Goal: Task Accomplishment & Management: Manage account settings

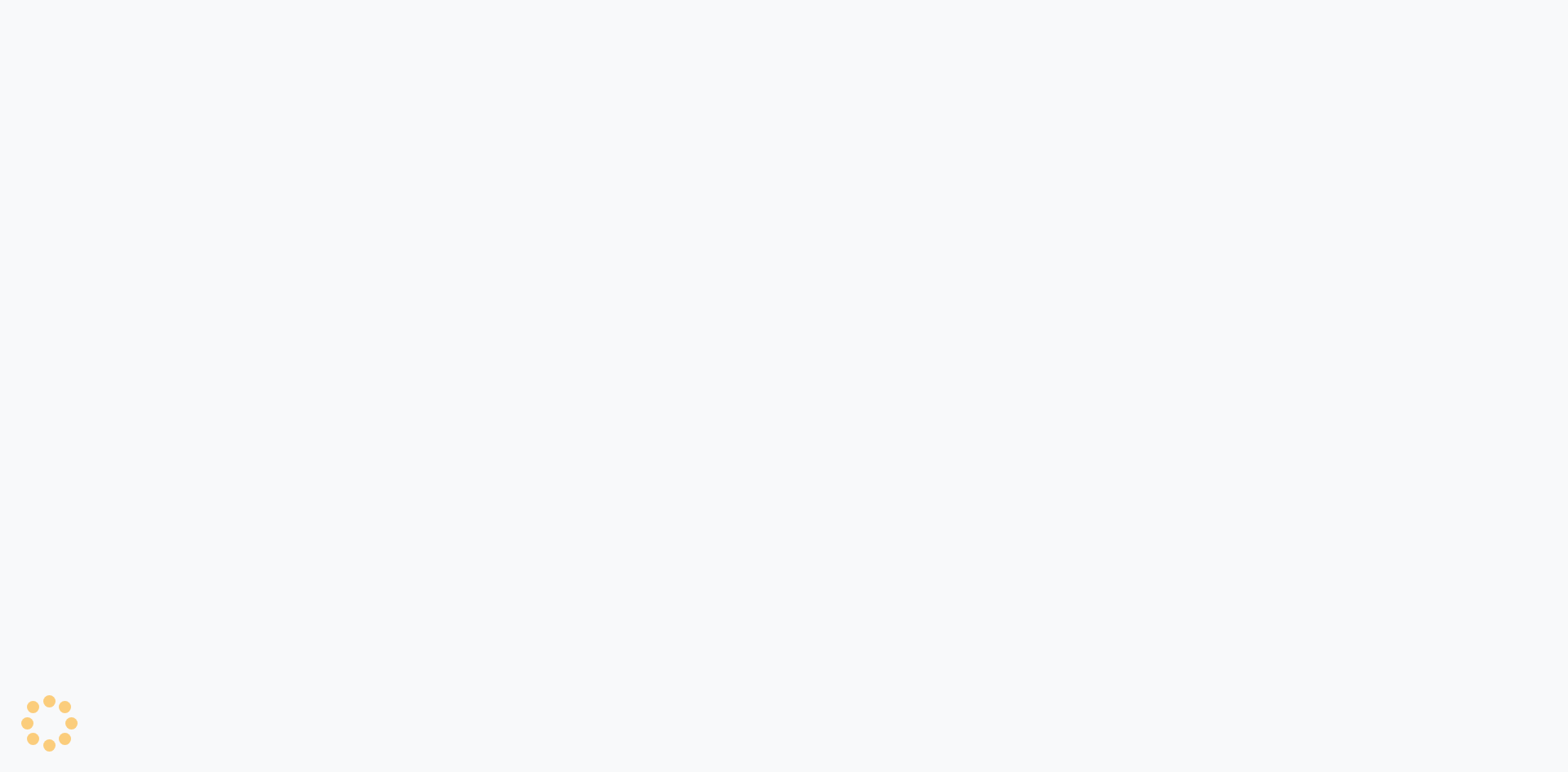
select select "service"
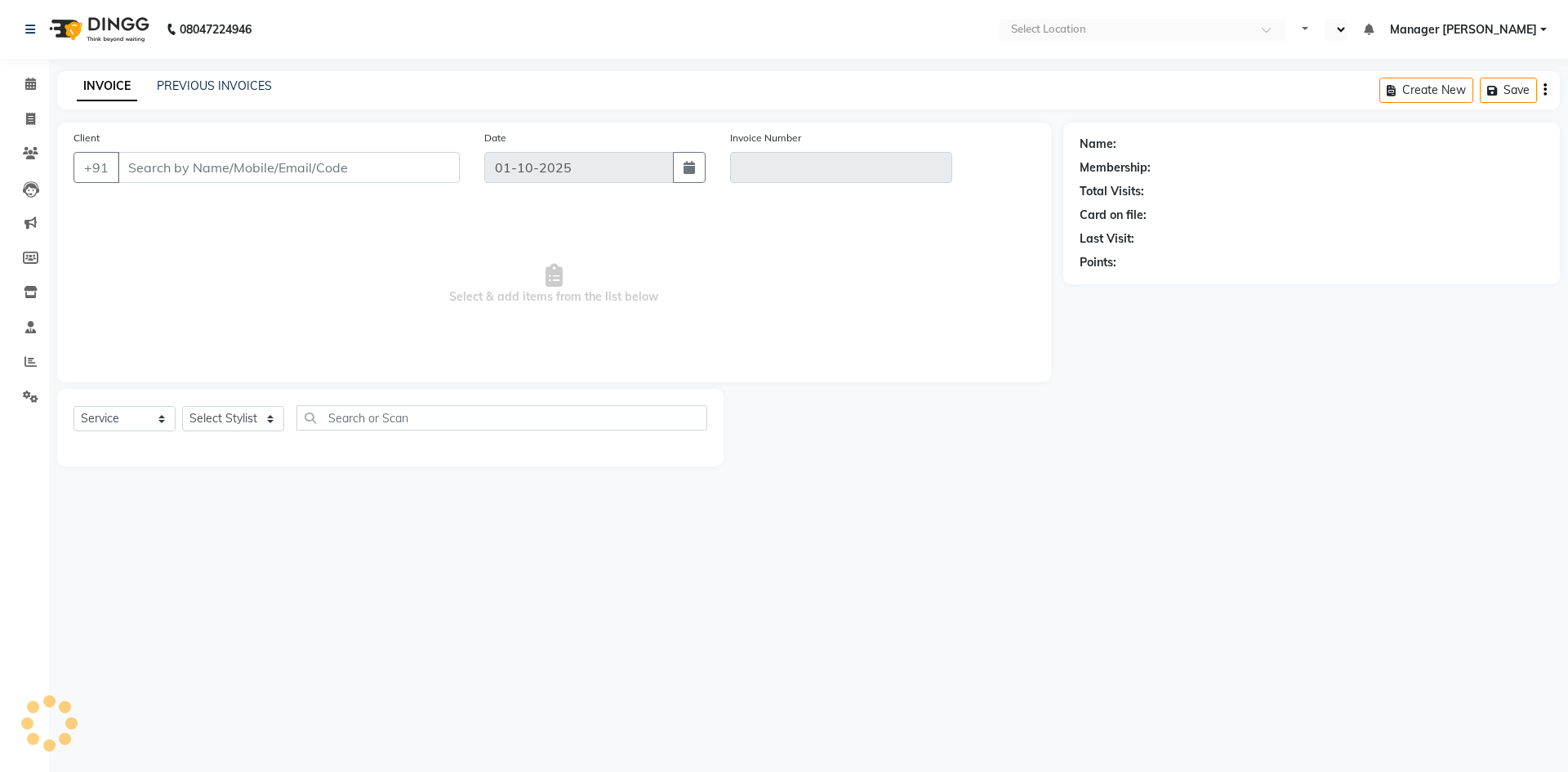
select select "en"
click at [201, 81] on link "PREVIOUS INVOICES" at bounding box center [215, 86] width 116 height 14
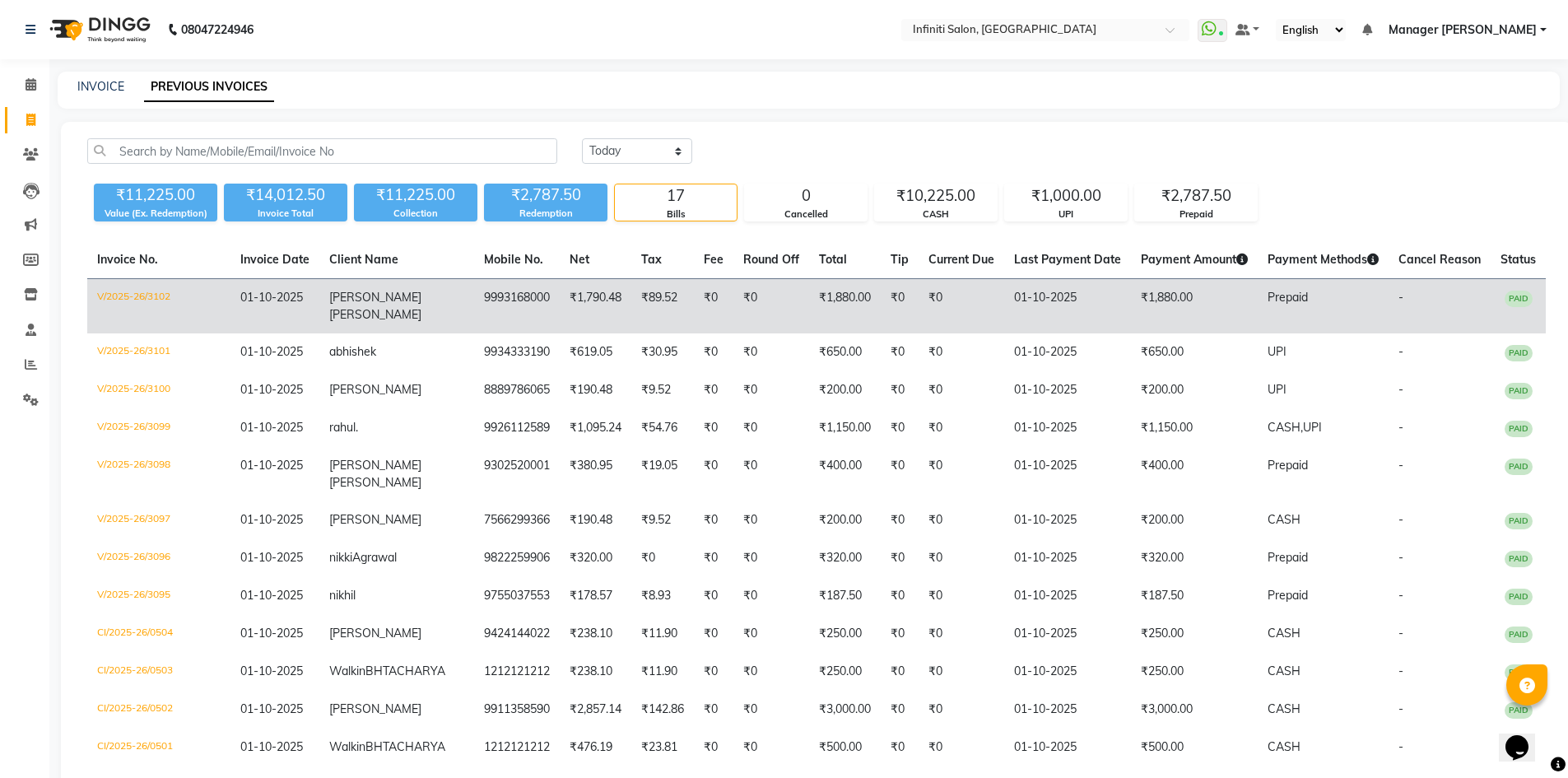
click at [918, 313] on td "₹0" at bounding box center [961, 307] width 86 height 56
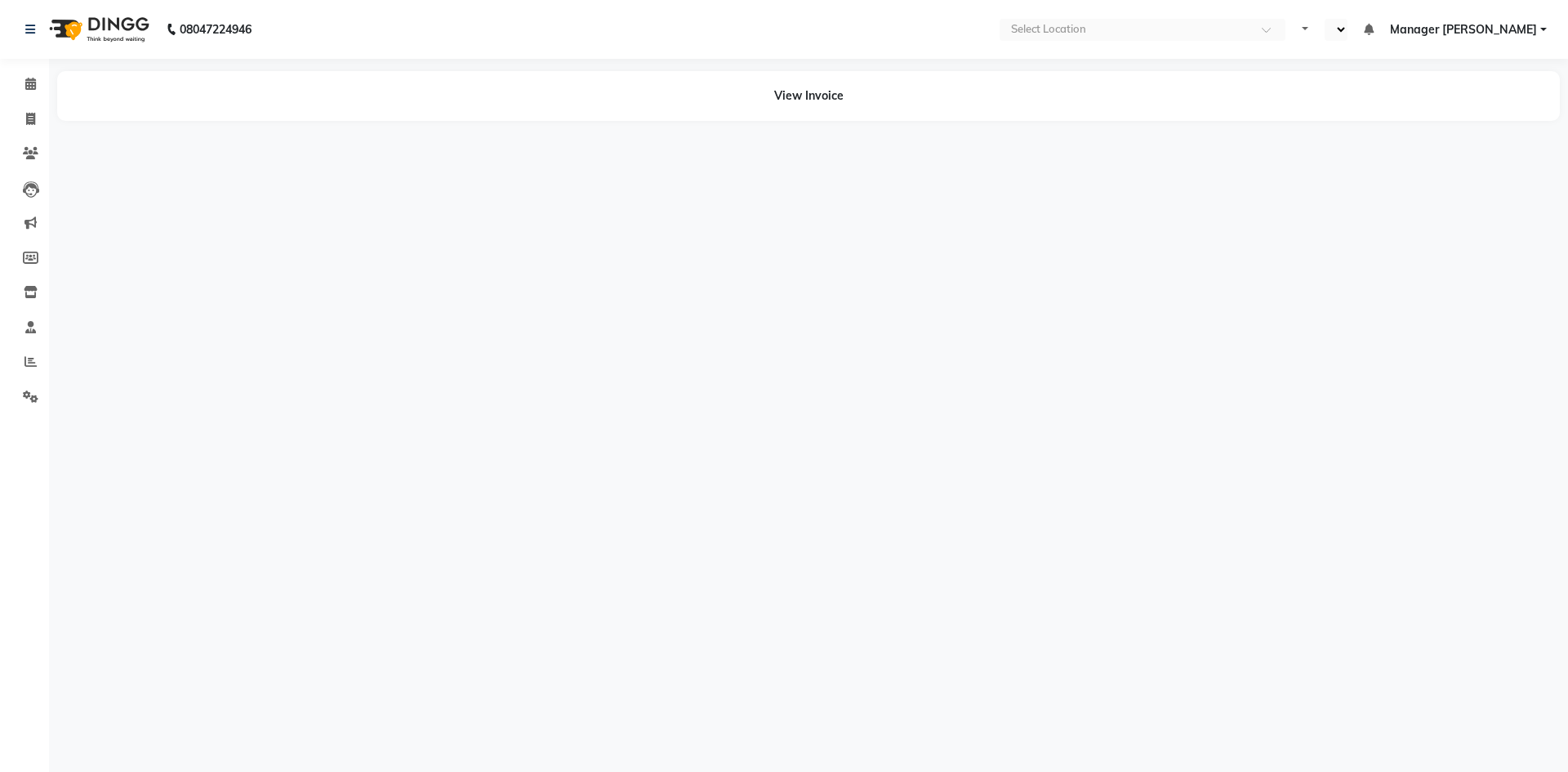
select select "en"
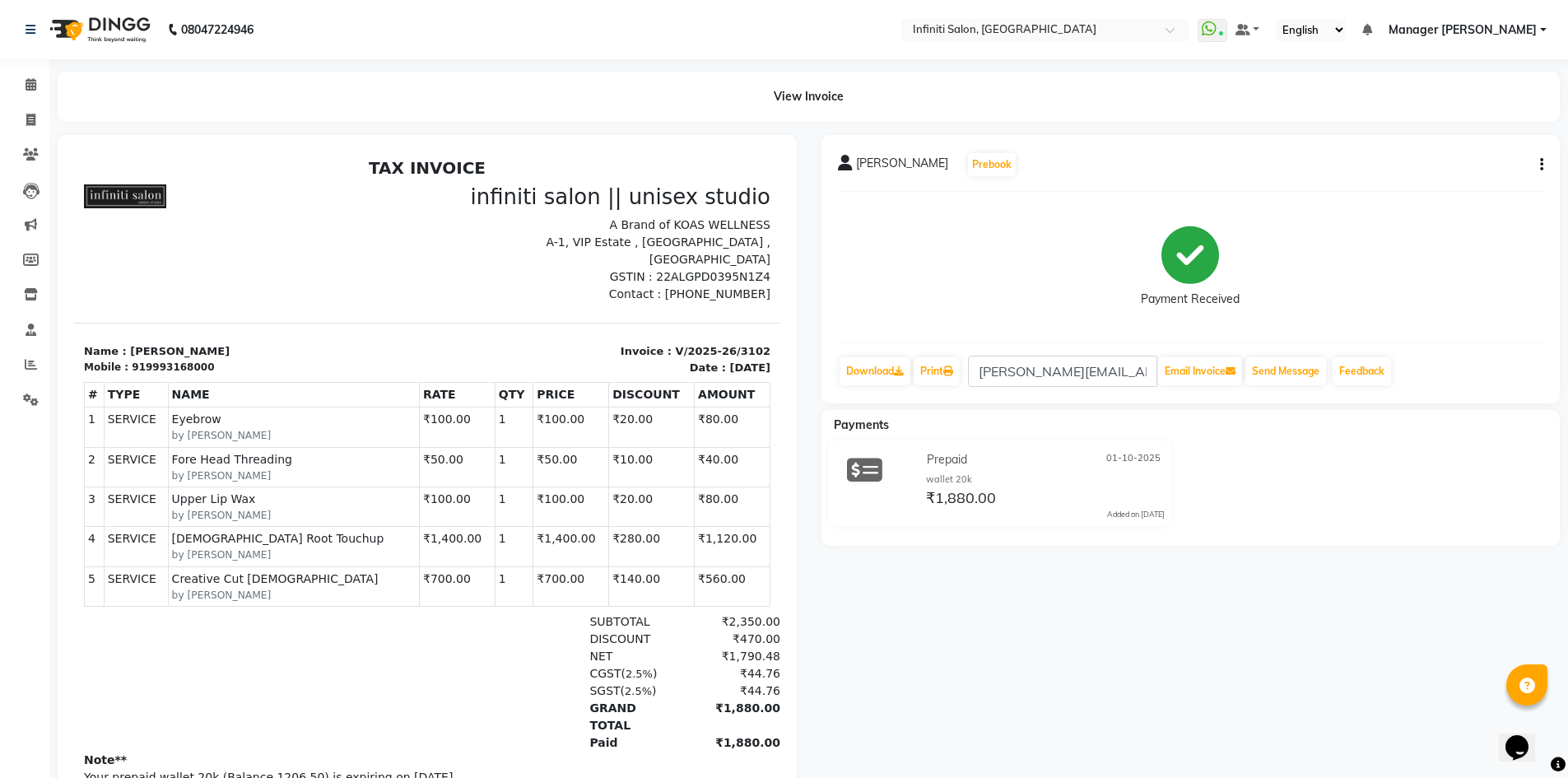
click at [1543, 165] on div "rinki balani Prebook Payment Received Download Print rinki.balani@gmail.com Ema…" at bounding box center [1190, 268] width 739 height 268
click at [1542, 165] on icon "button" at bounding box center [1542, 165] width 4 height 1
click at [1433, 197] on div "Edit Invoice" at bounding box center [1460, 195] width 113 height 21
select select "service"
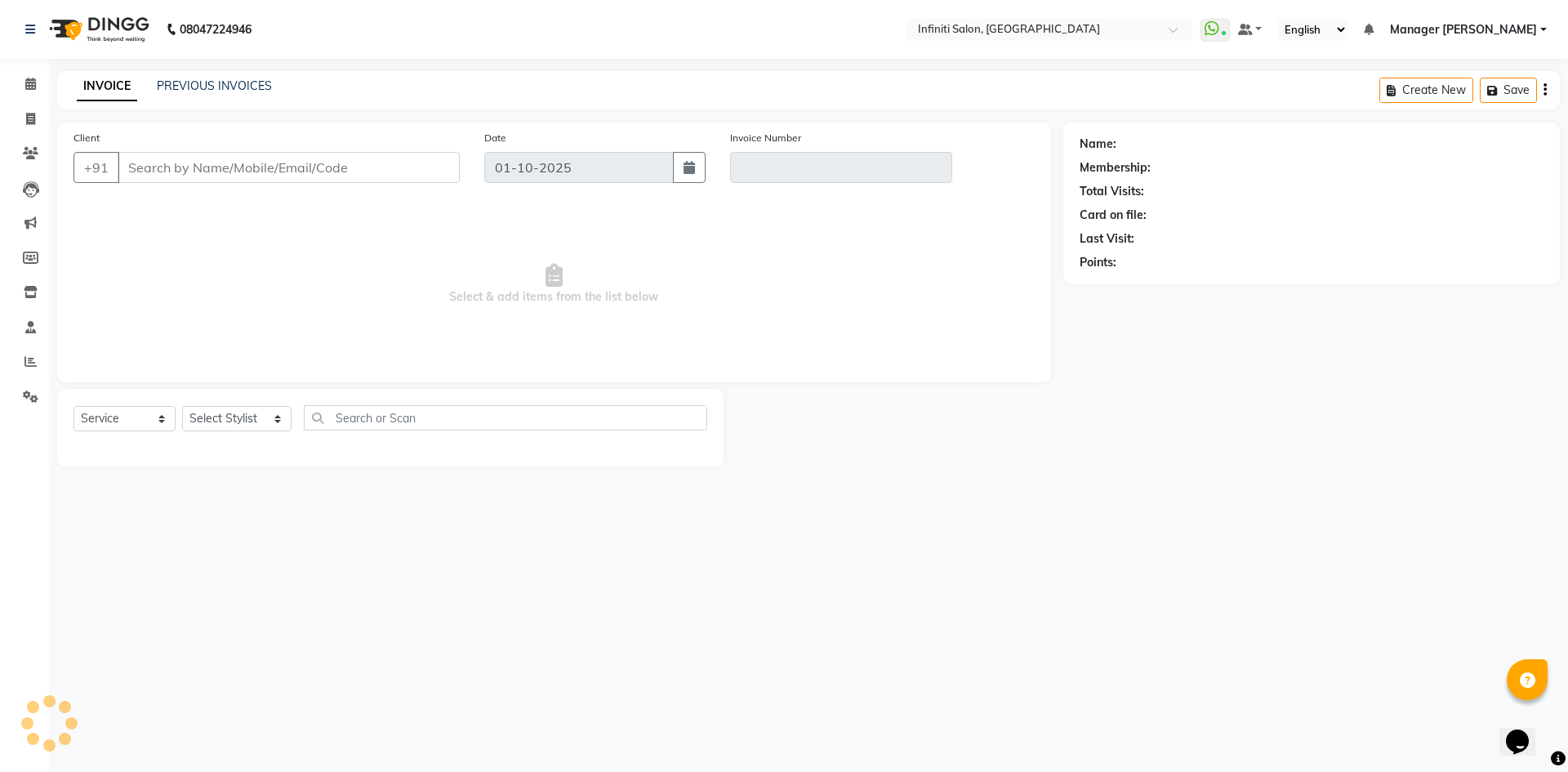
type input "9993168000"
type input "V/2025-26/3102"
select select "2: Object"
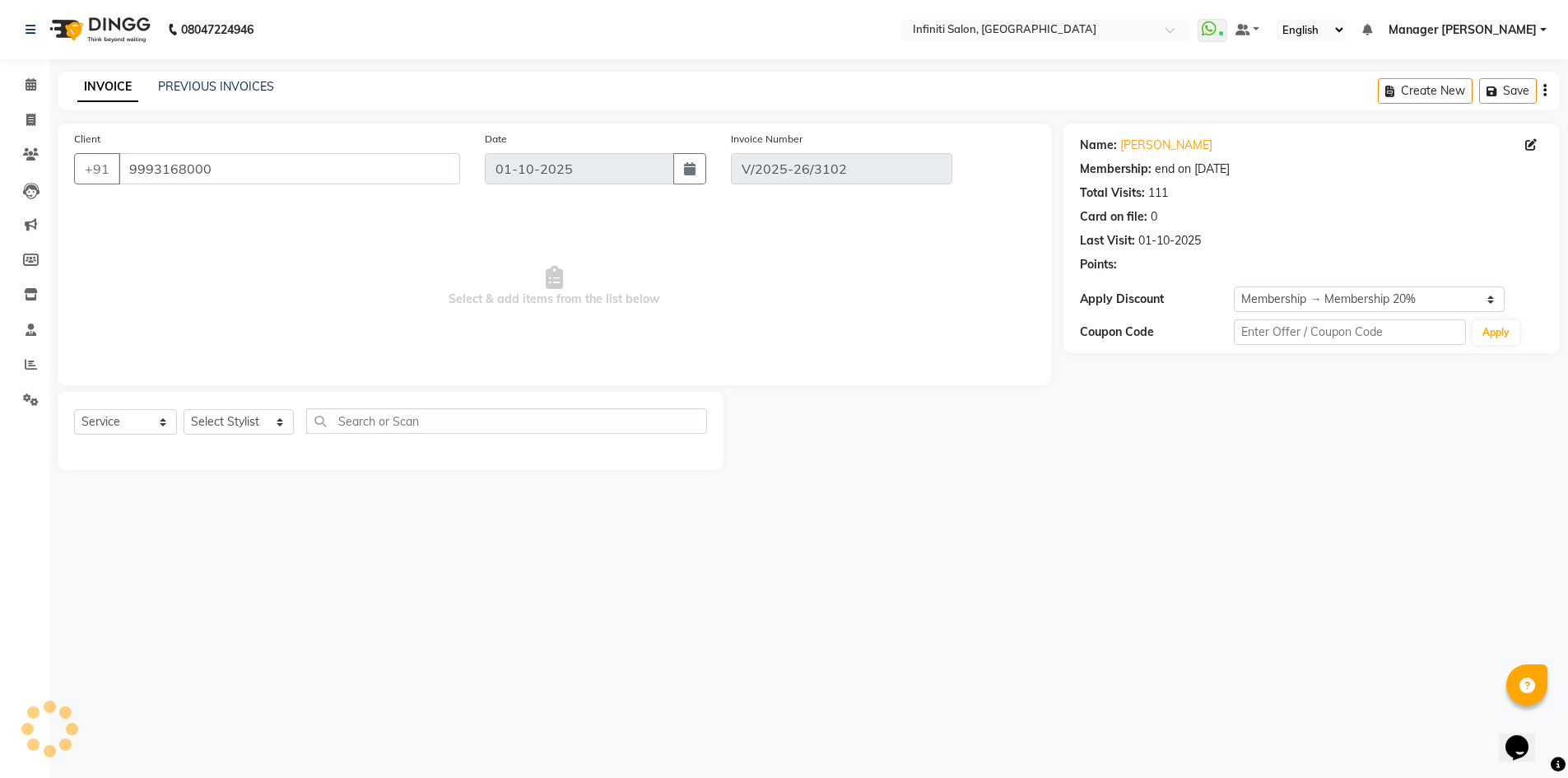
select select "select"
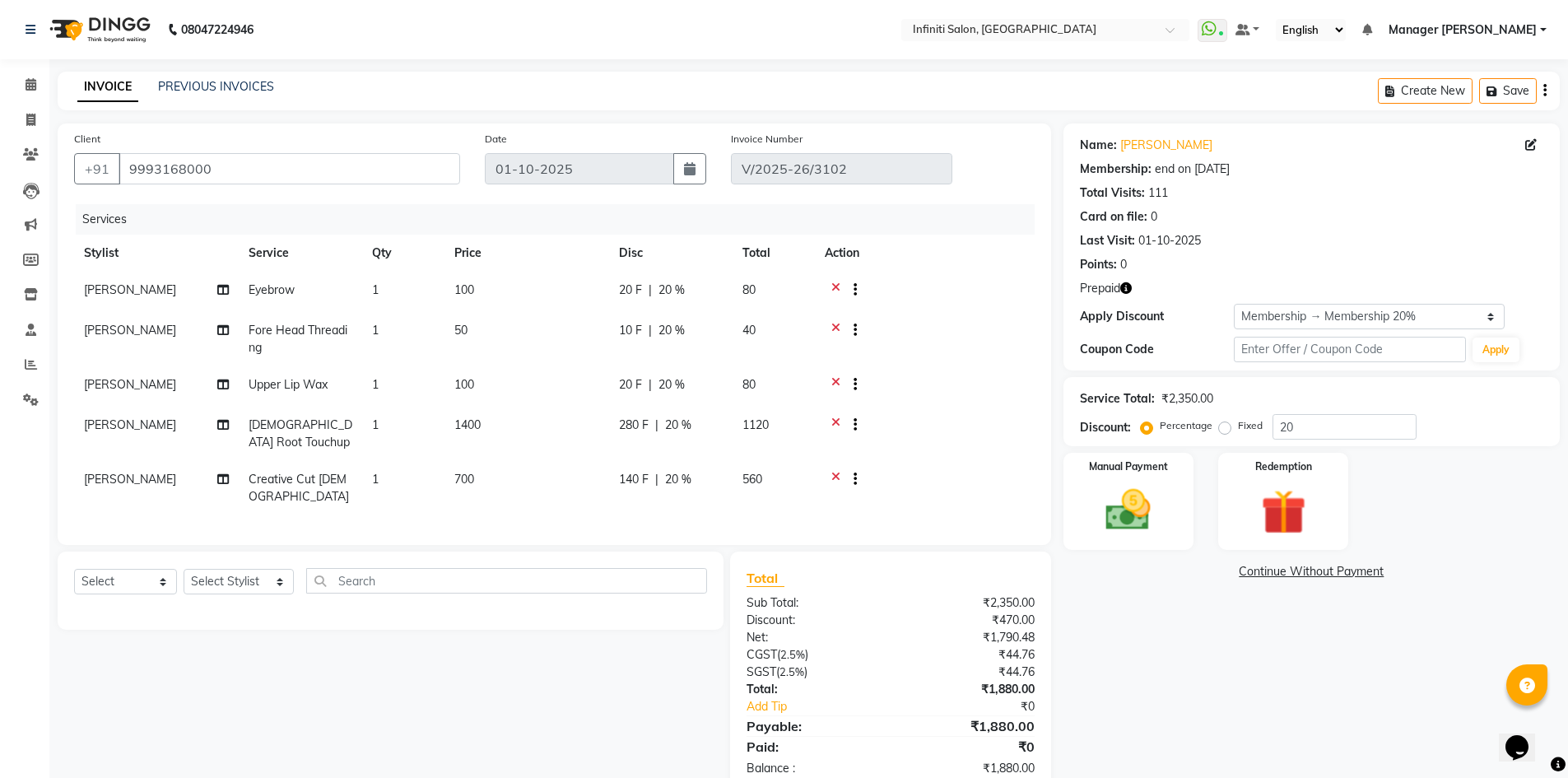
click at [524, 476] on td "700" at bounding box center [526, 488] width 165 height 55
select select "40449"
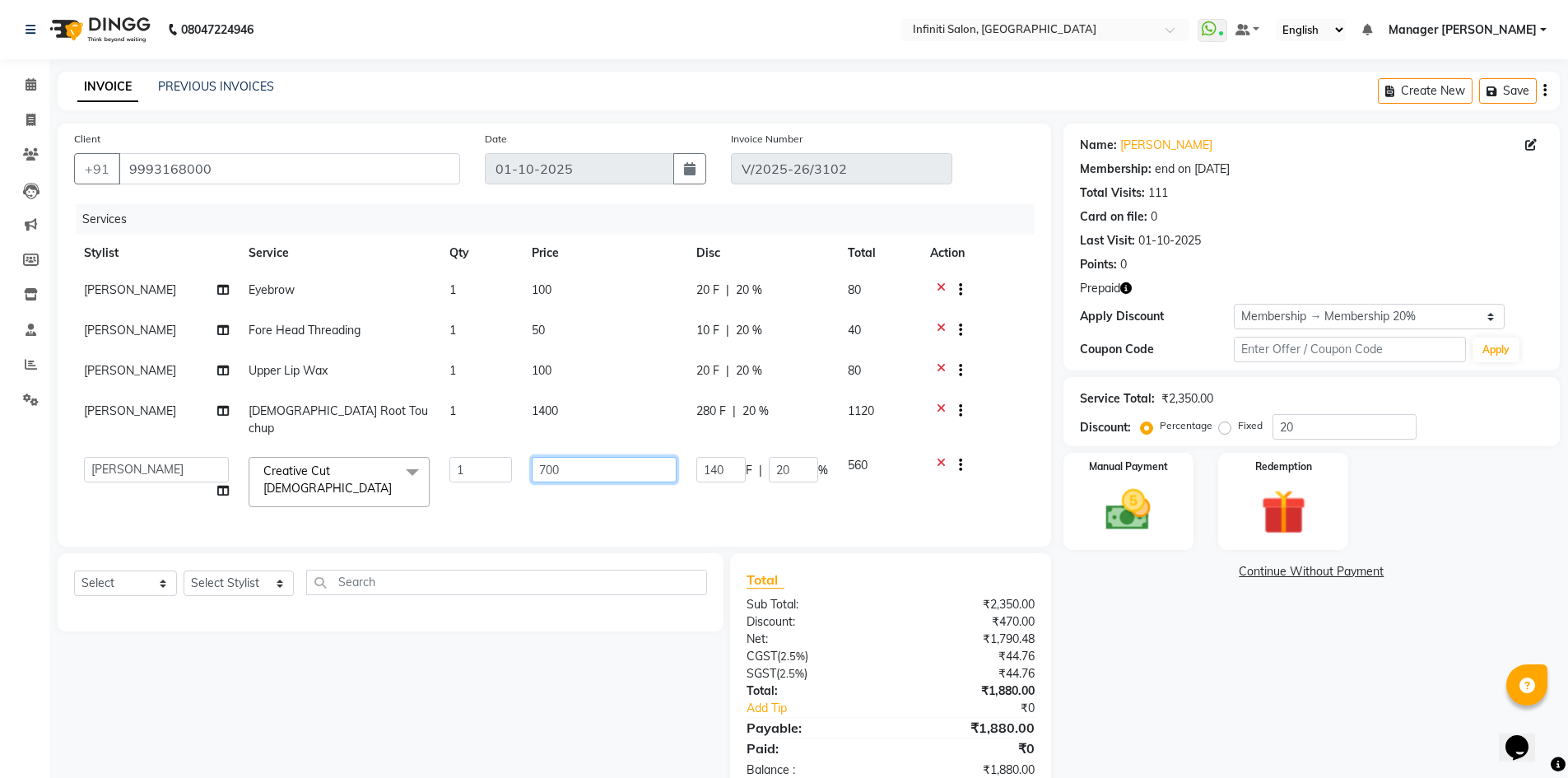
drag, startPoint x: 582, startPoint y: 455, endPoint x: 331, endPoint y: 483, distance: 252.6
click at [397, 483] on tr "Abhi singh Ahor Armaan Chandu Ishwar Jaspreet Khilesh Kishan SN Manager Academy…" at bounding box center [553, 481] width 960 height 70
type input "500"
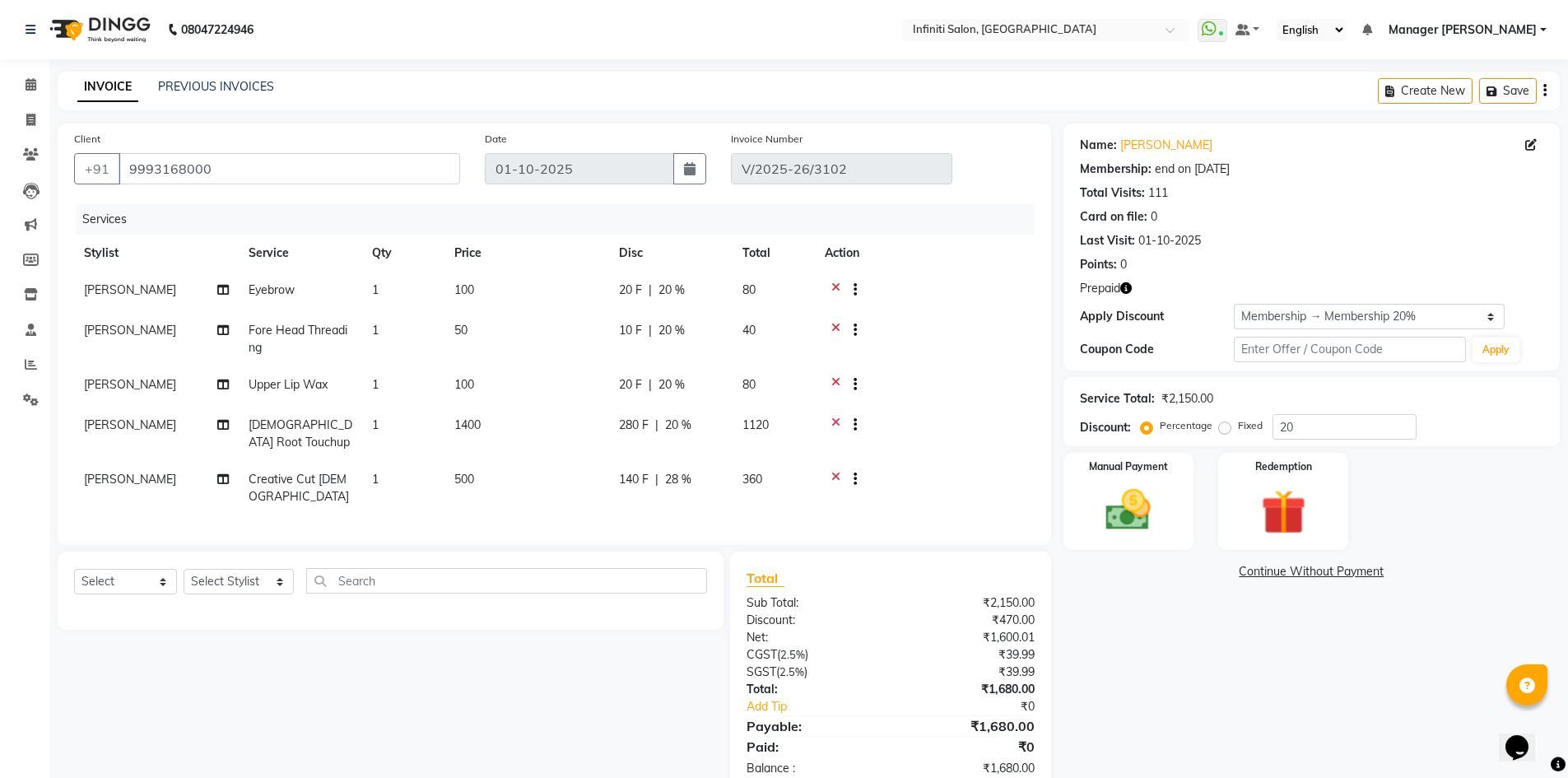
click at [762, 477] on tr "Rizwan Creative Cut Female 1 500 140 F | 28 % 360" at bounding box center [553, 488] width 960 height 55
click at [705, 470] on td "140 F | 28 %" at bounding box center [671, 488] width 124 height 55
select select "40449"
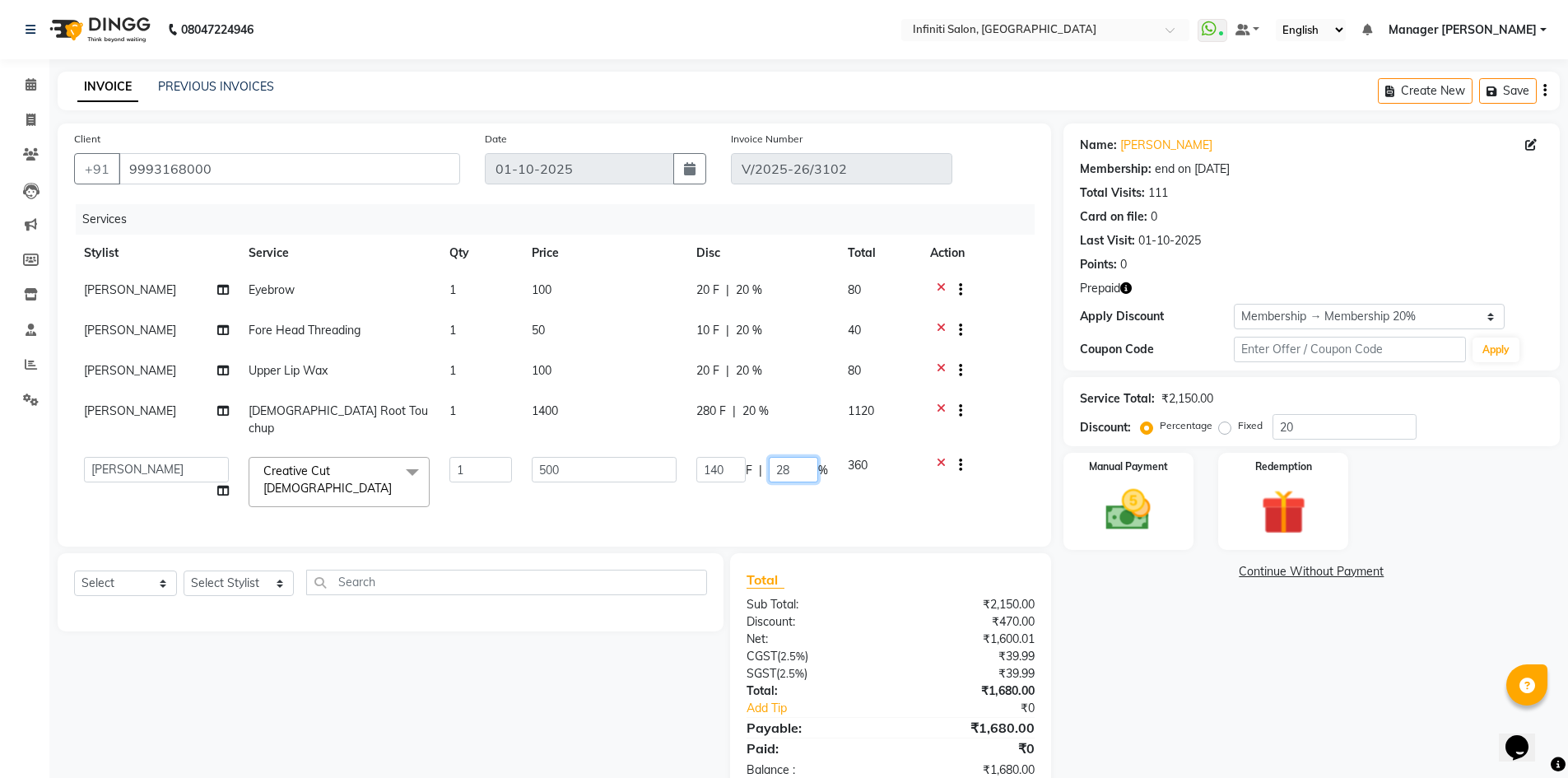
drag, startPoint x: 794, startPoint y: 451, endPoint x: 722, endPoint y: 484, distance: 79.2
click at [723, 482] on td "140 F | 28 %" at bounding box center [762, 481] width 151 height 70
type input "20"
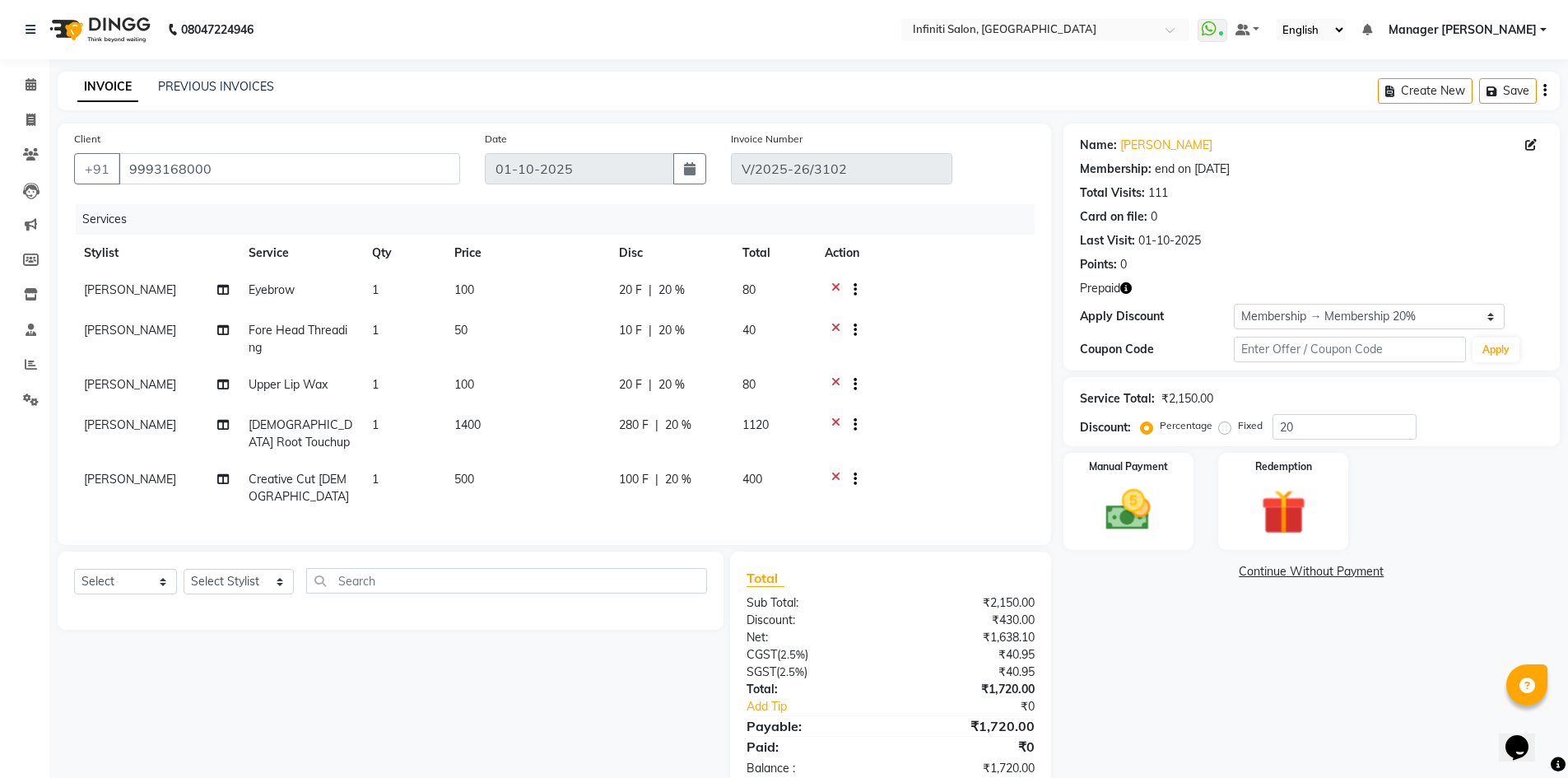
click at [722, 484] on td "100 F | 20 %" at bounding box center [671, 488] width 124 height 55
select select "40449"
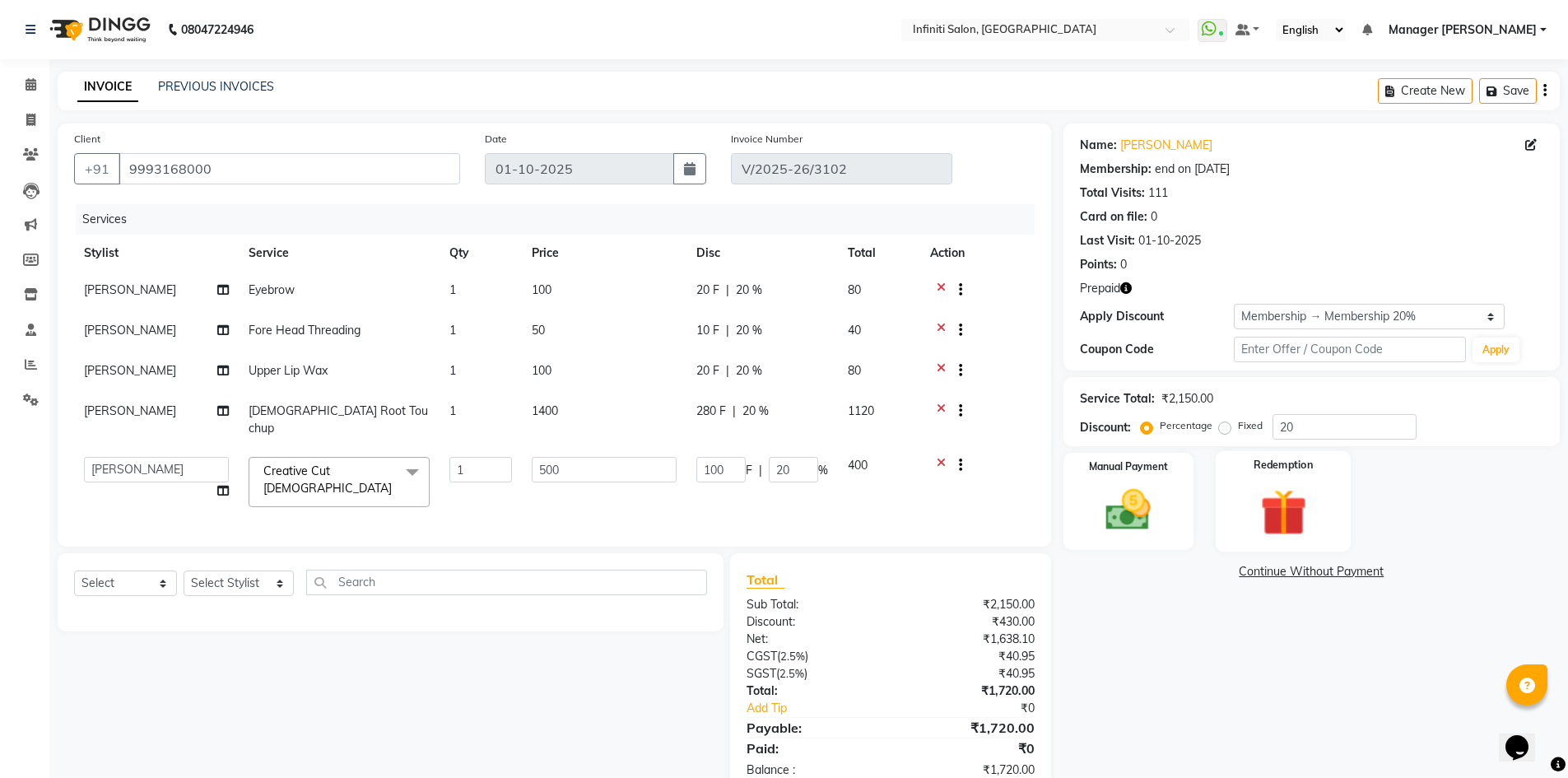
click at [1294, 497] on img at bounding box center [1282, 512] width 76 height 58
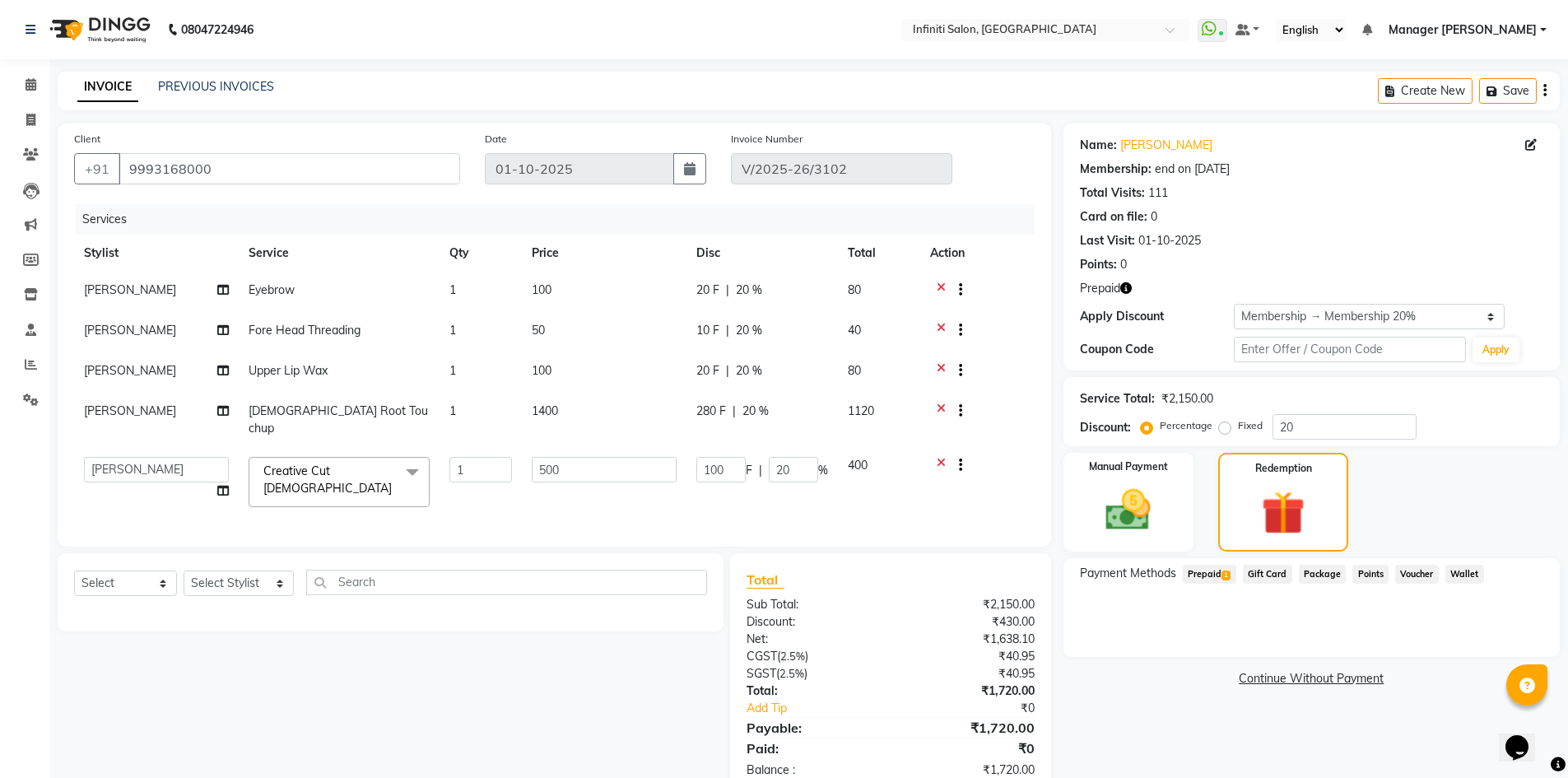
click at [1202, 579] on span "Prepaid 1" at bounding box center [1209, 573] width 54 height 19
click at [1495, 649] on button "Add" at bounding box center [1504, 640] width 60 height 28
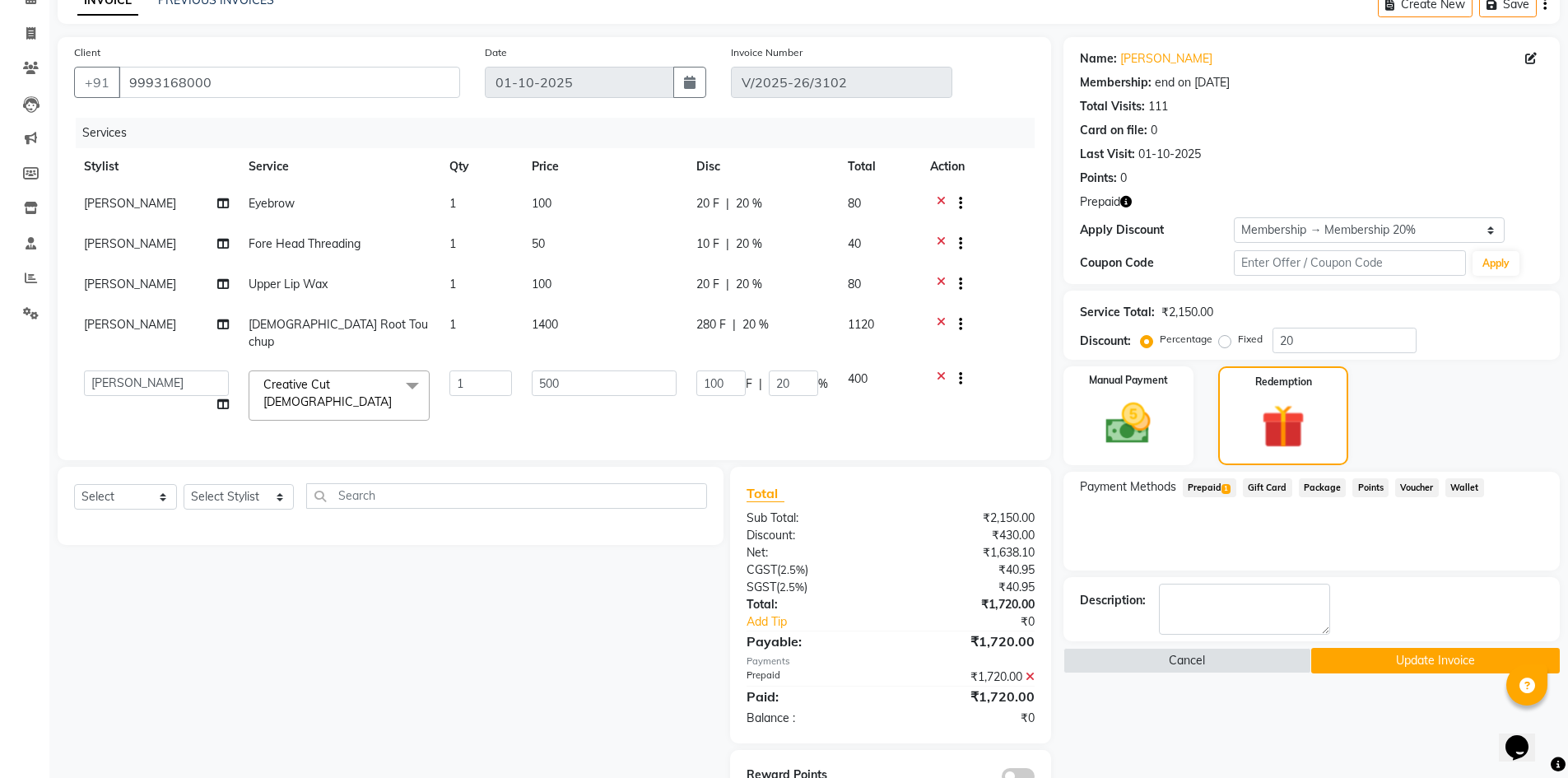
scroll to position [125, 0]
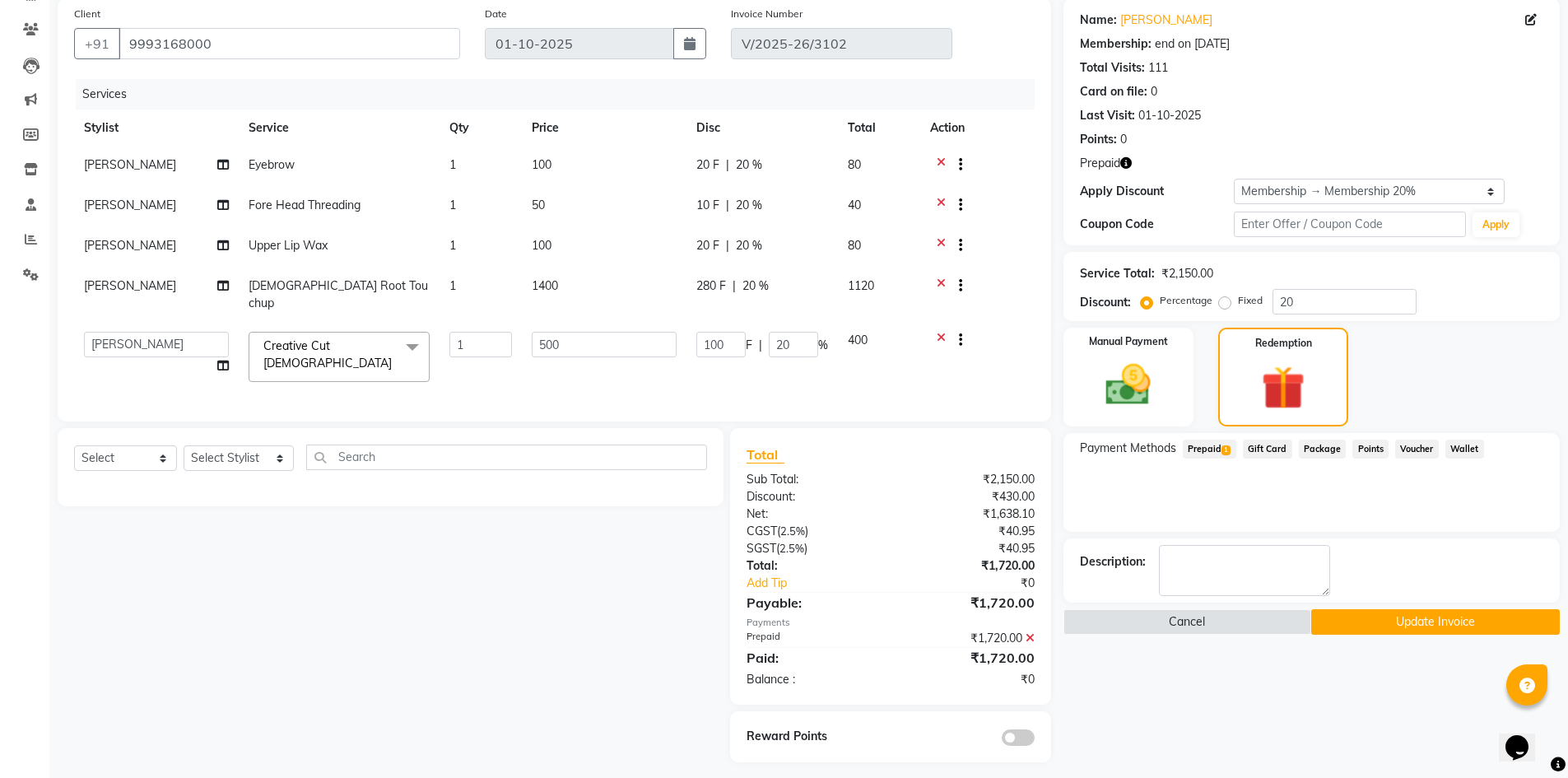
click at [1424, 599] on div "Description:" at bounding box center [1310, 570] width 496 height 65
click at [1423, 620] on button "Update Invoice" at bounding box center [1435, 621] width 248 height 25
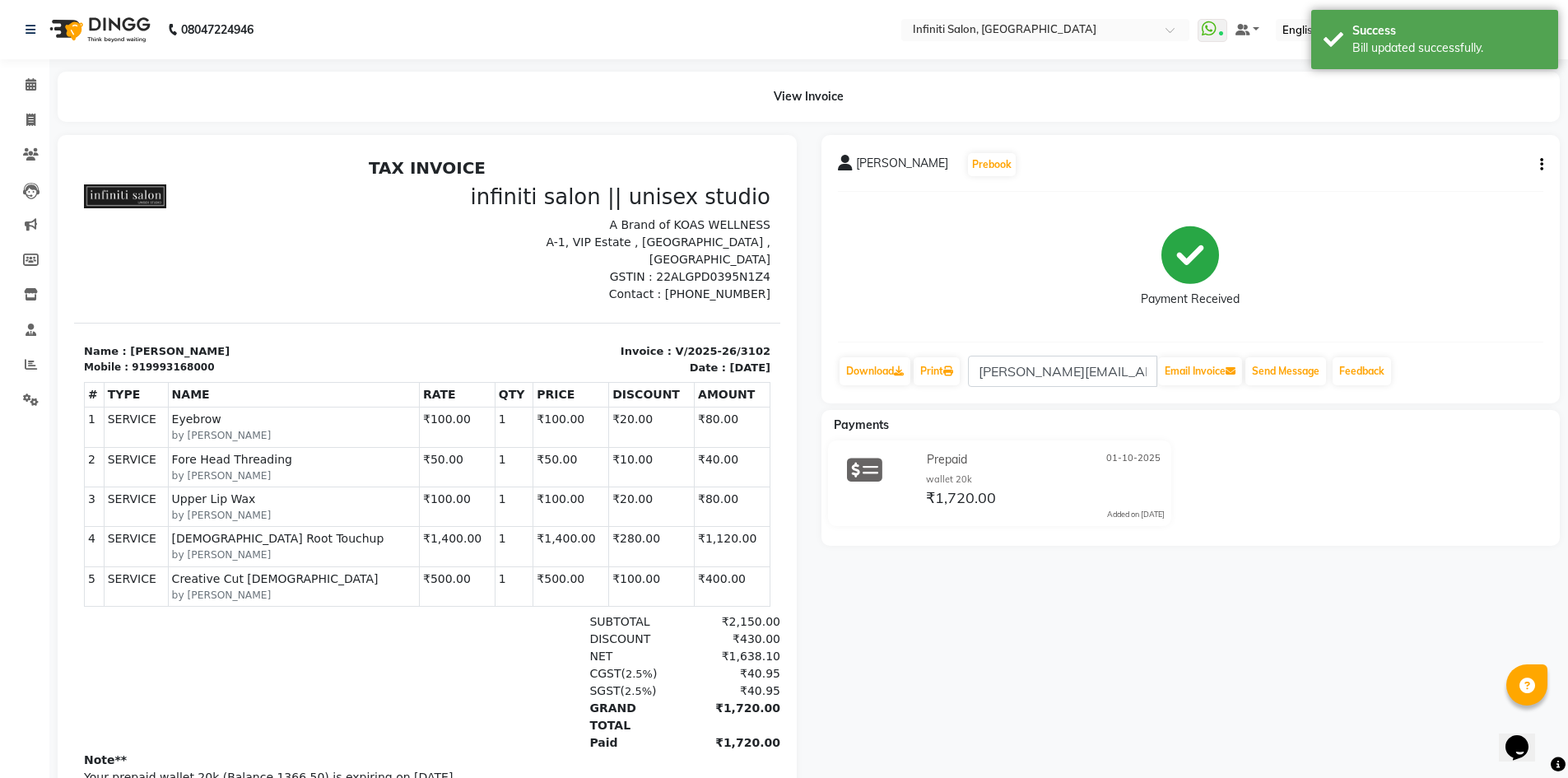
click at [79, 23] on img at bounding box center [98, 29] width 113 height 46
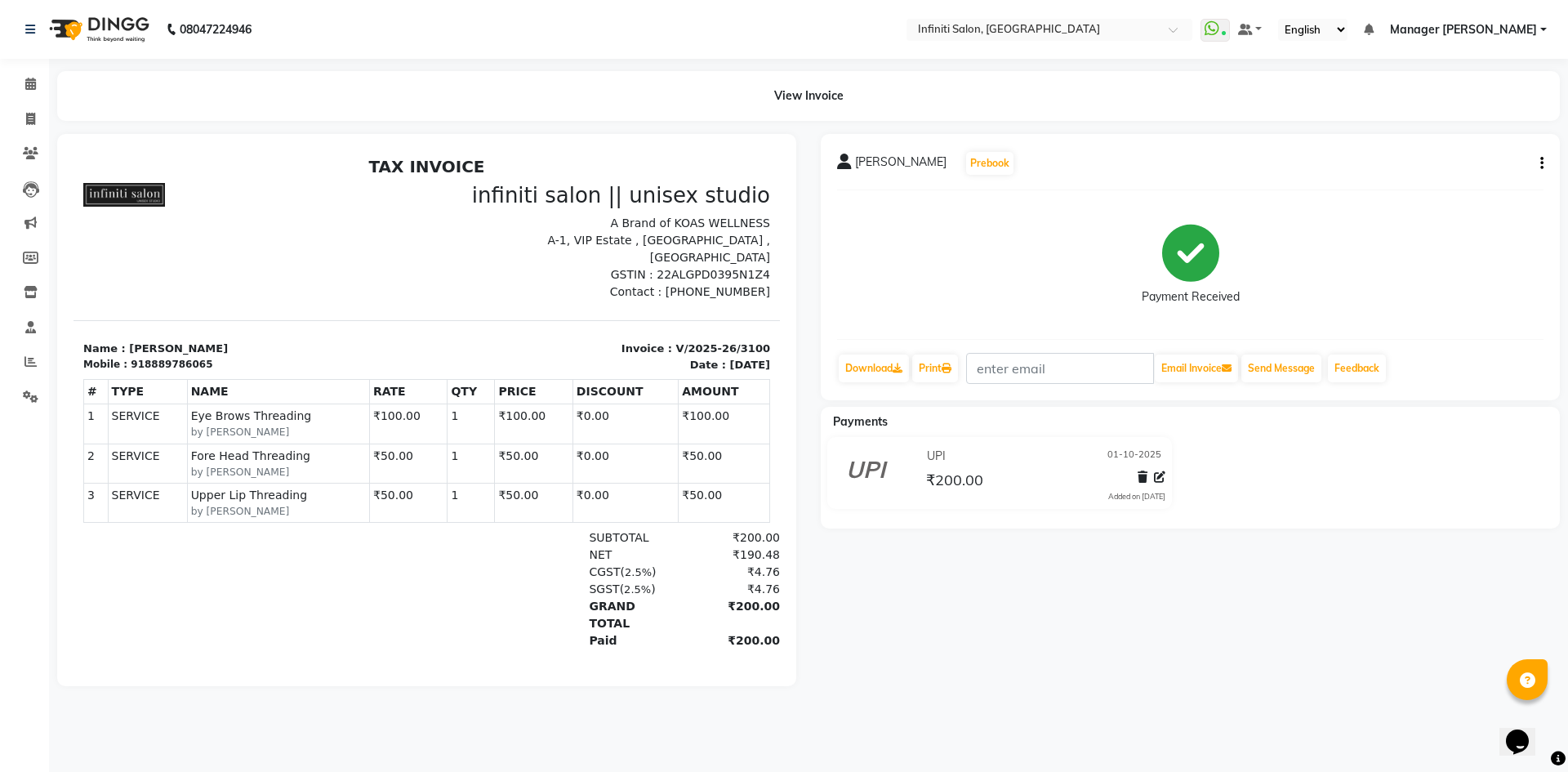
click at [64, 26] on img at bounding box center [98, 29] width 112 height 46
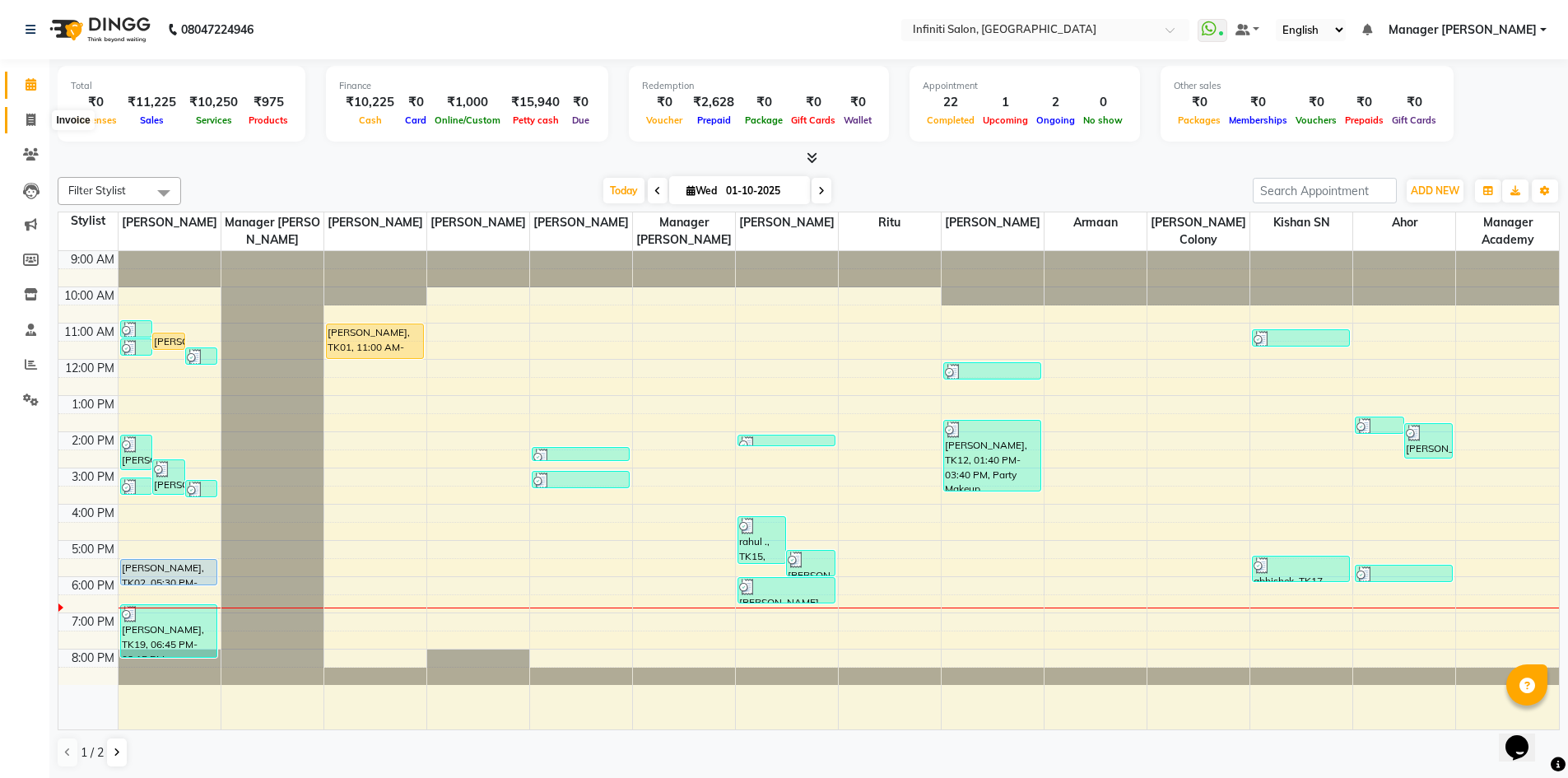
click at [27, 117] on icon at bounding box center [31, 120] width 9 height 13
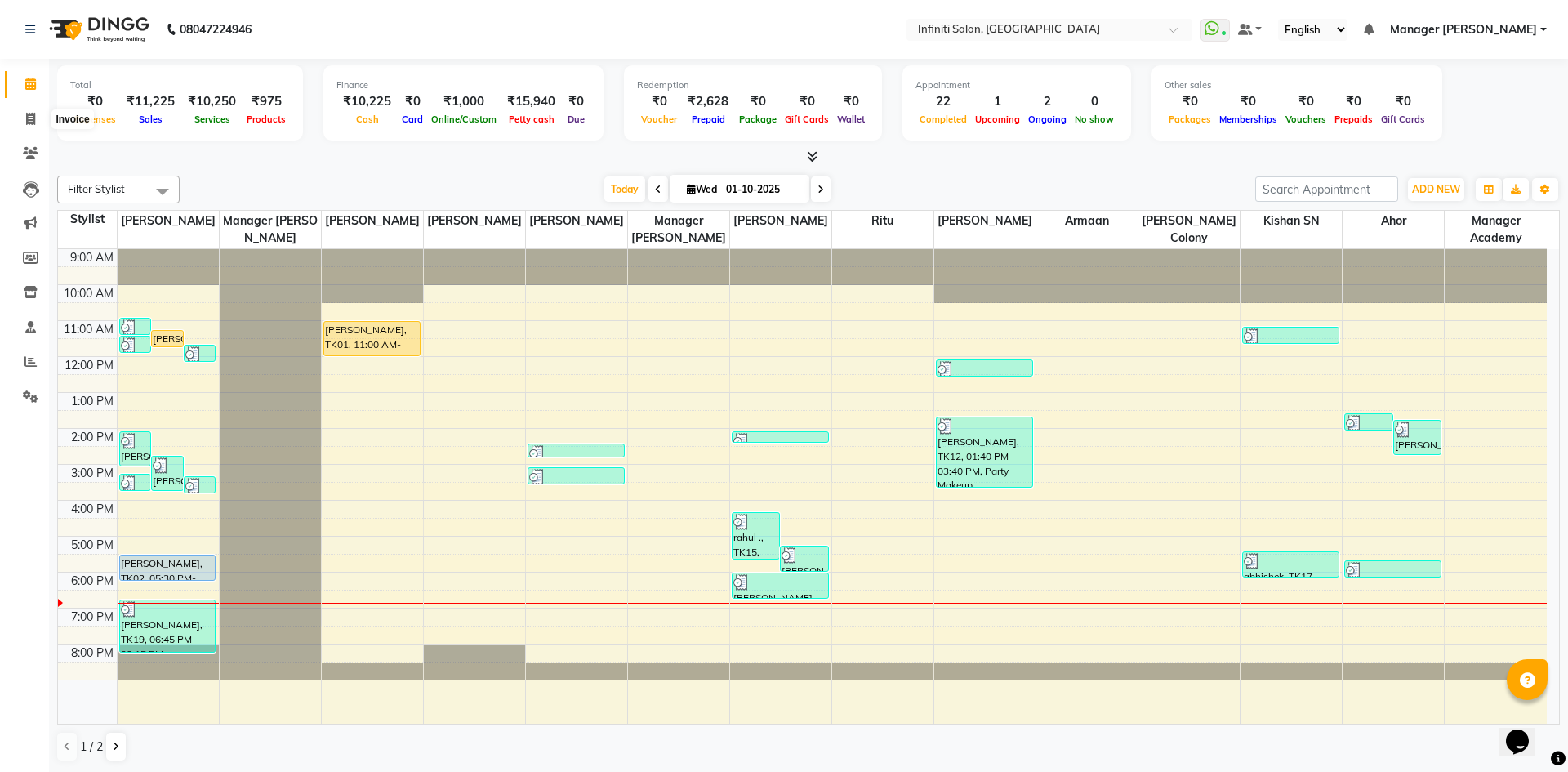
select select "service"
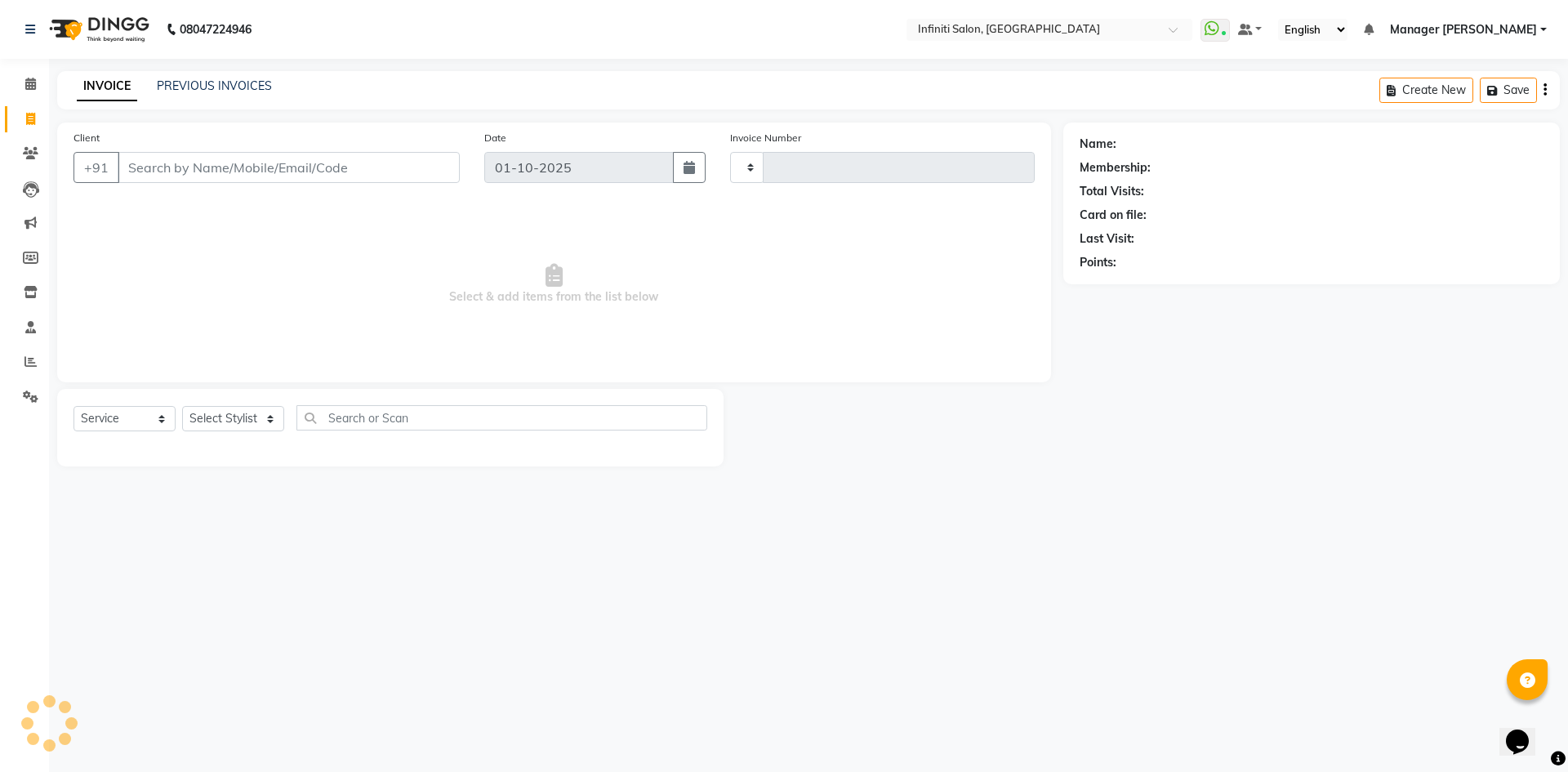
type input "3103"
select select "5804"
click at [224, 173] on input "Client" at bounding box center [288, 167] width 342 height 31
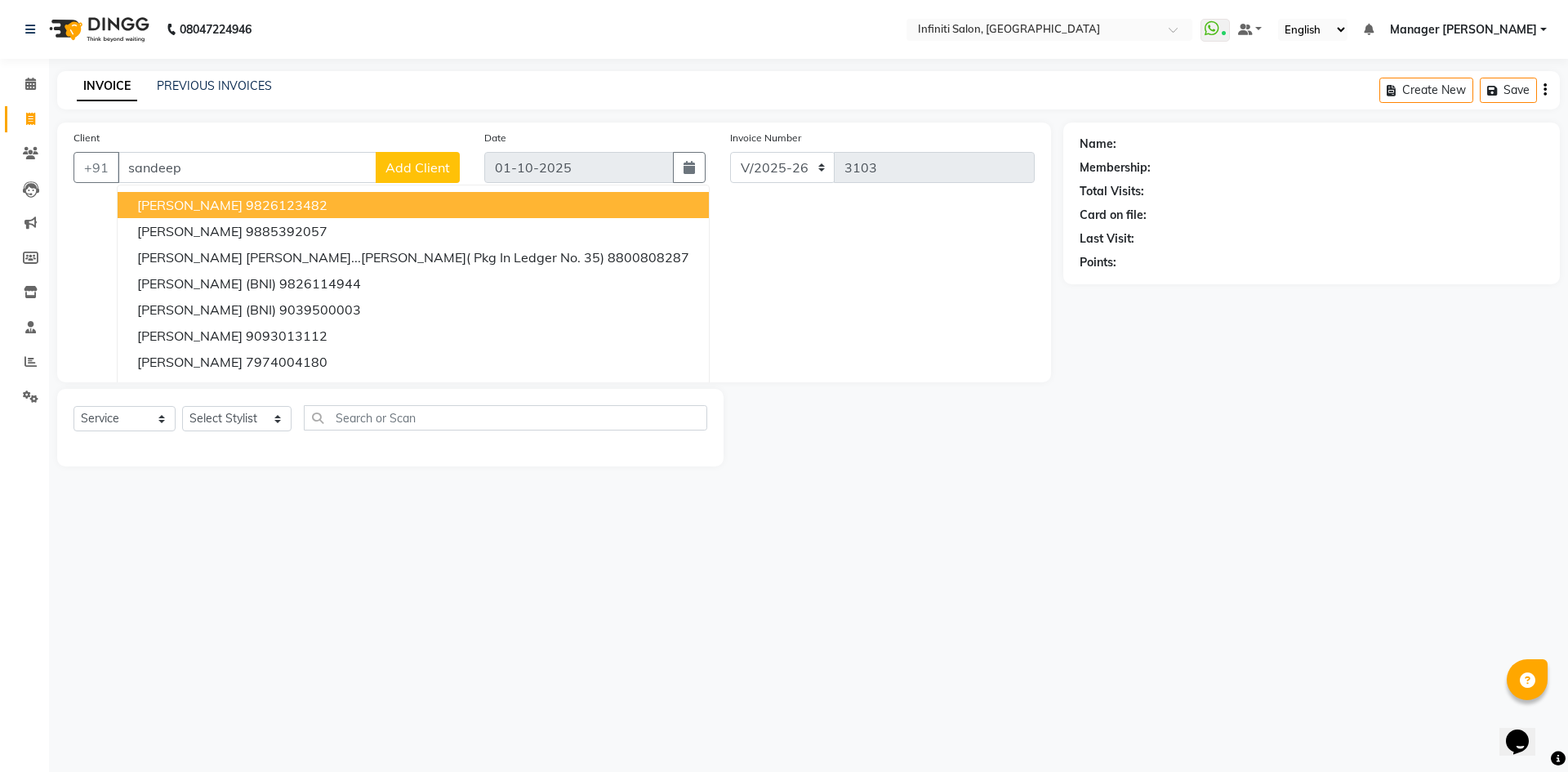
click at [225, 213] on button "[PERSON_NAME] 9826123482" at bounding box center [413, 205] width 592 height 26
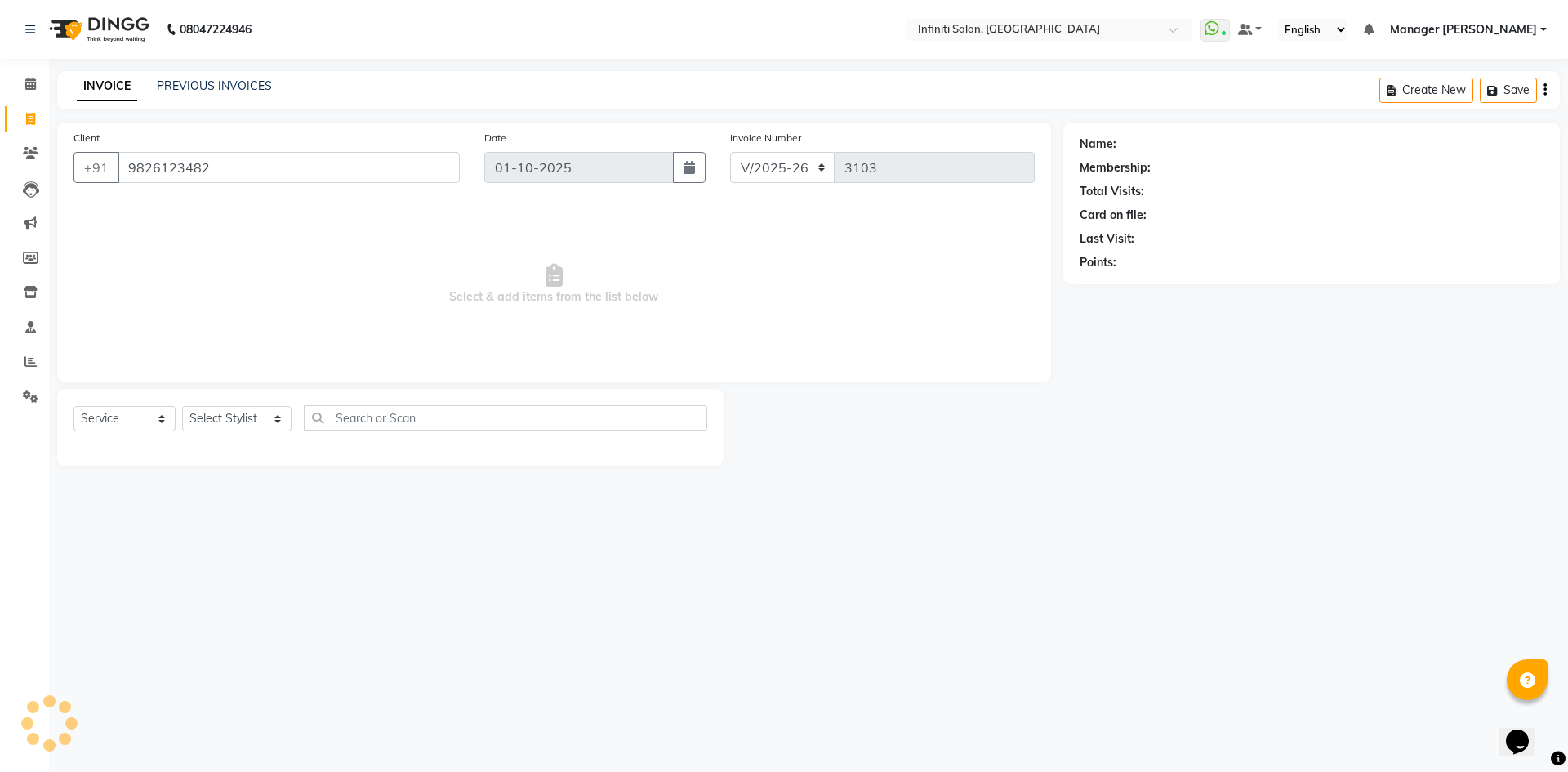
type input "9826123482"
select select "2: Object"
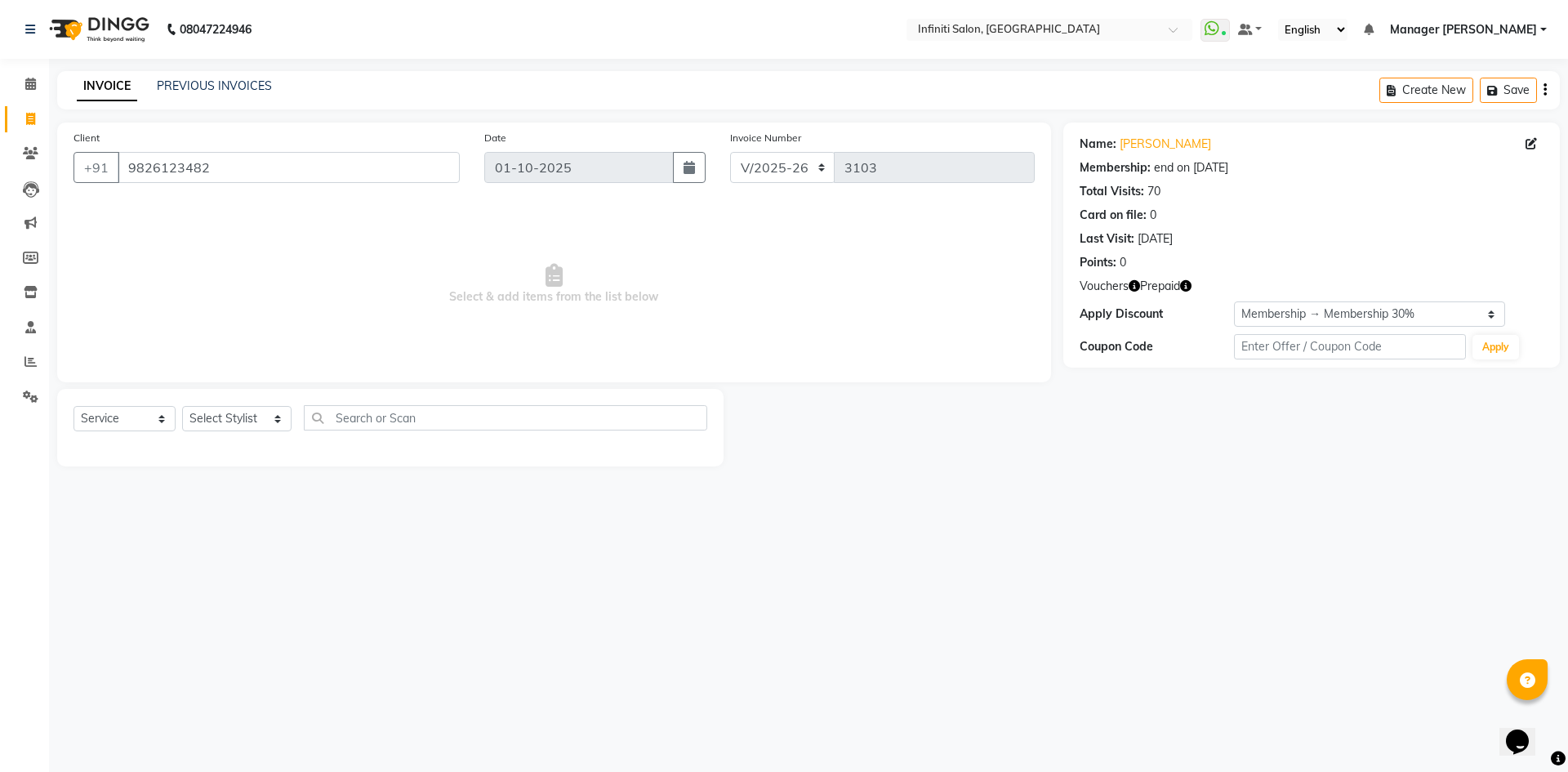
click at [1190, 292] on button "button" at bounding box center [1186, 285] width 12 height 17
click at [246, 416] on select "Select Stylist [PERSON_NAME] Ahor Armaan [PERSON_NAME] [PERSON_NAME] SN Manager…" at bounding box center [237, 418] width 109 height 25
select select "40449"
click at [182, 405] on select "Select Stylist [PERSON_NAME] Ahor Armaan [PERSON_NAME] [PERSON_NAME] SN Manager…" at bounding box center [237, 418] width 109 height 25
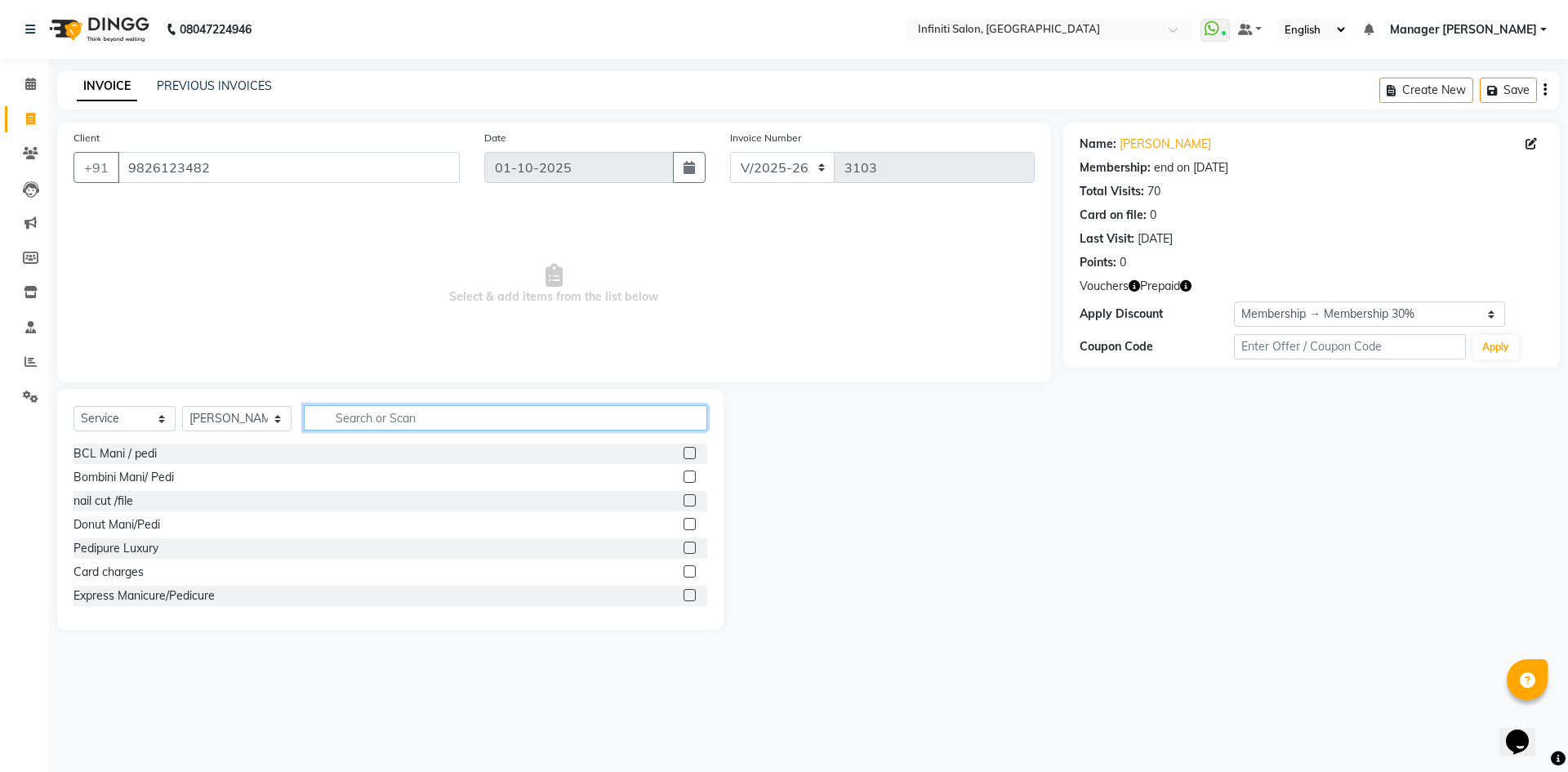
click at [350, 411] on input "text" at bounding box center [505, 418] width 404 height 25
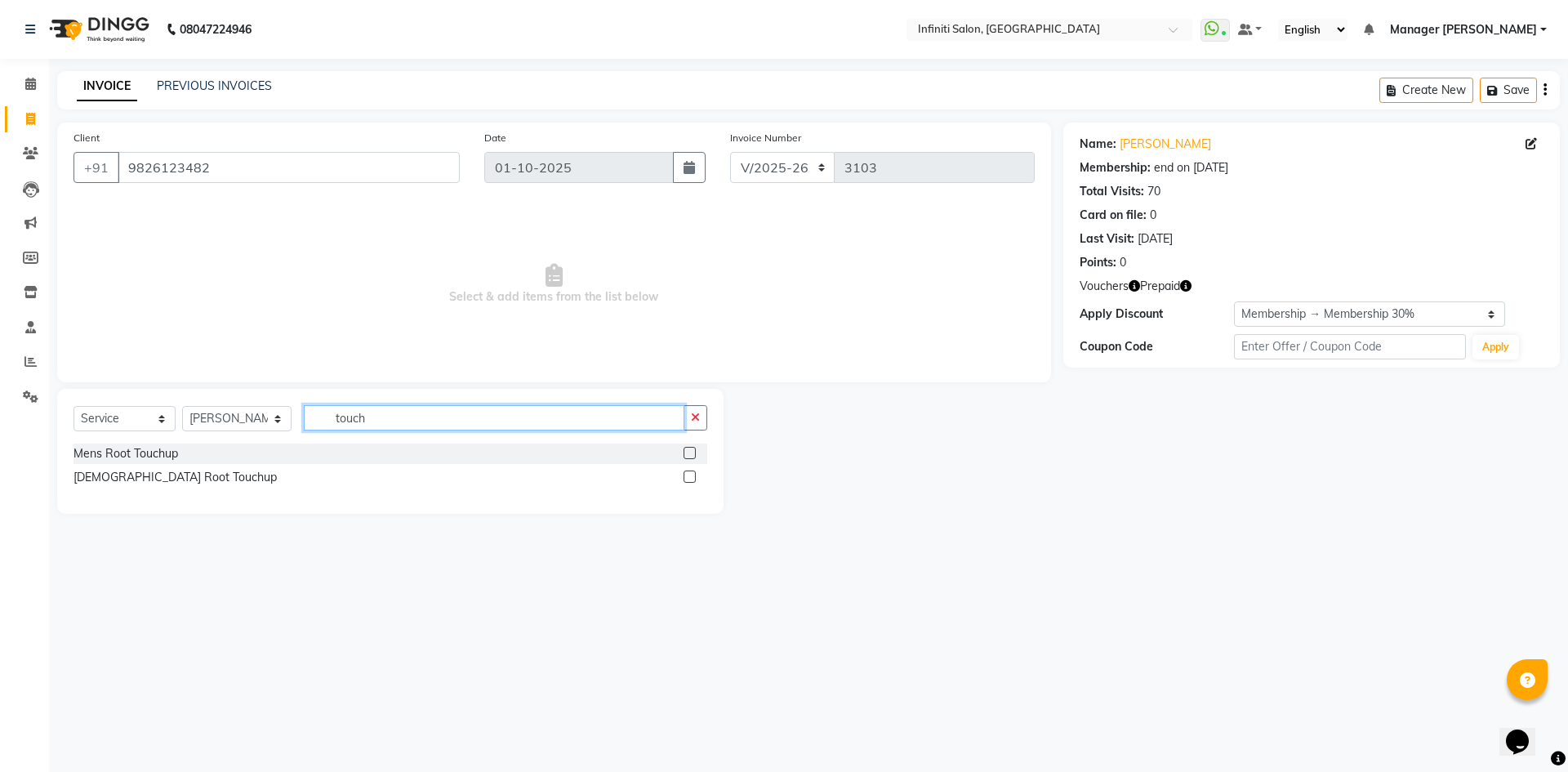
type input "touch"
click at [682, 454] on div "Mens Root Touchup" at bounding box center [390, 453] width 634 height 21
click at [698, 453] on div at bounding box center [695, 453] width 23 height 21
click at [690, 452] on label at bounding box center [690, 453] width 13 height 13
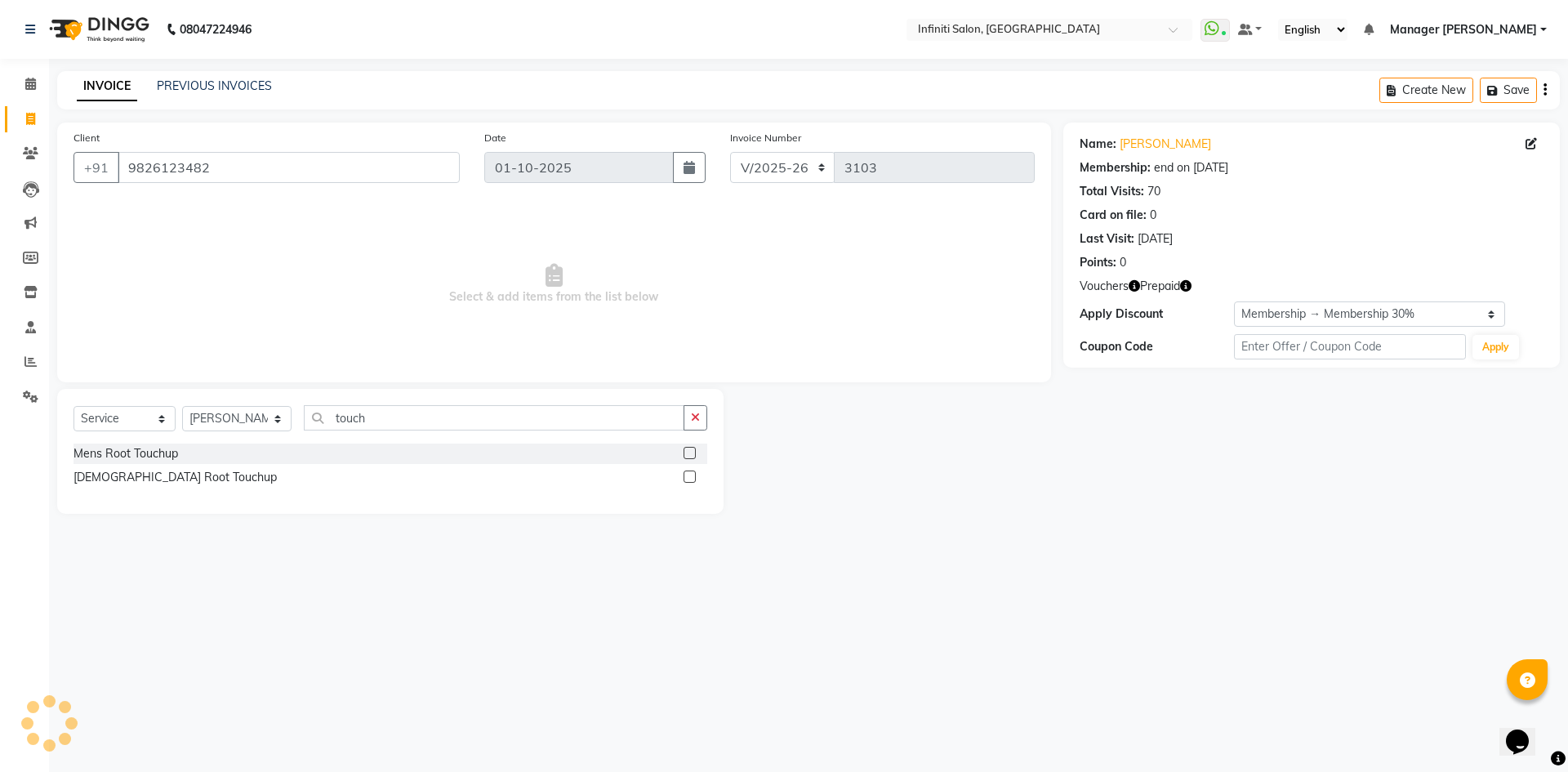
click at [690, 452] on input "checkbox" at bounding box center [689, 453] width 11 height 11
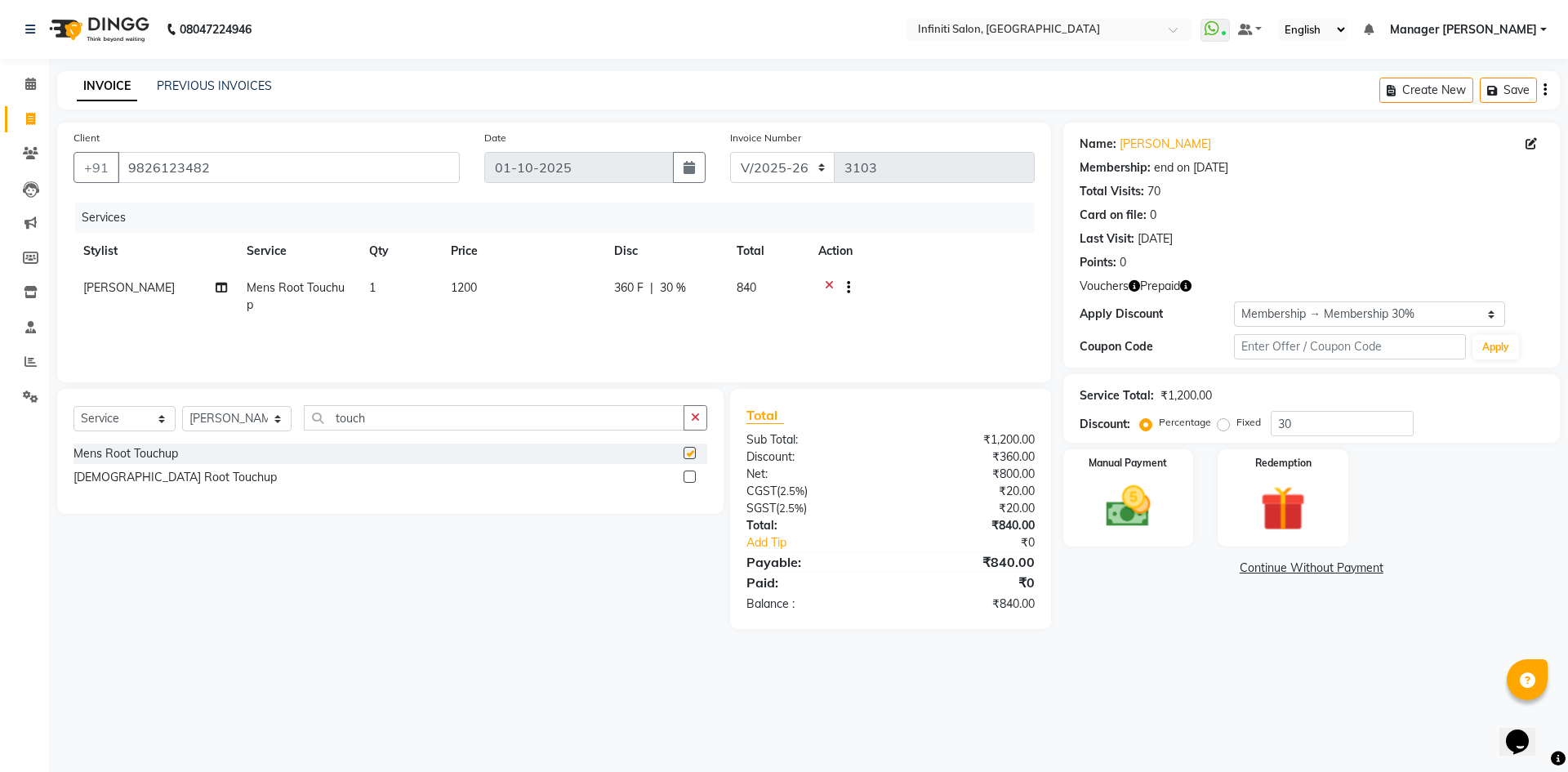
checkbox input "false"
click at [491, 299] on td "1200" at bounding box center [522, 296] width 163 height 54
select select "40449"
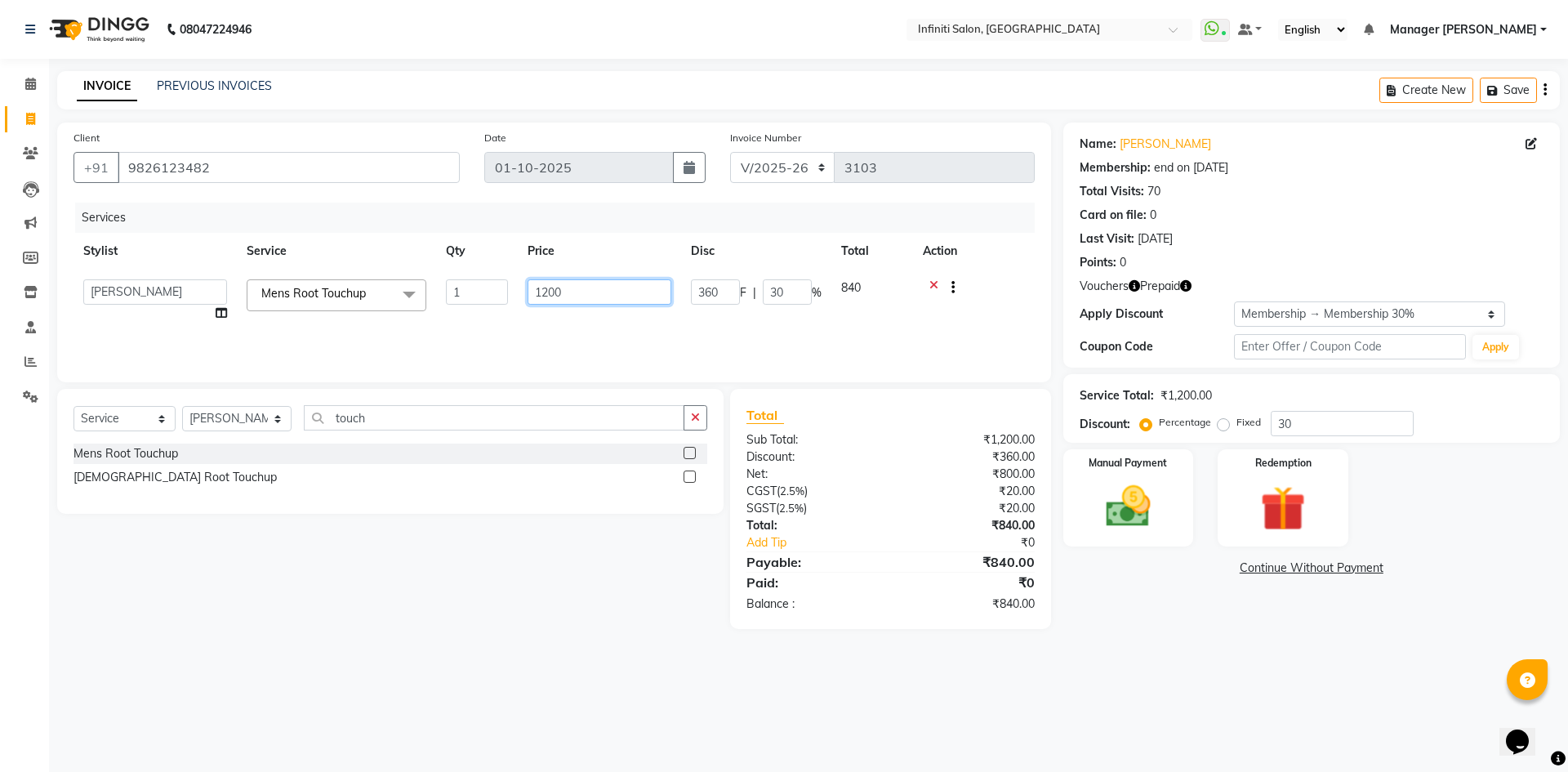
click at [498, 303] on tr "[PERSON_NAME] Ahor Armaan [PERSON_NAME] [PERSON_NAME] SN Manager Academy Manage…" at bounding box center [554, 300] width 961 height 62
type input "1300"
click at [522, 321] on td "1300" at bounding box center [599, 300] width 163 height 62
select select "40449"
drag, startPoint x: 241, startPoint y: 438, endPoint x: 310, endPoint y: 474, distance: 77.8
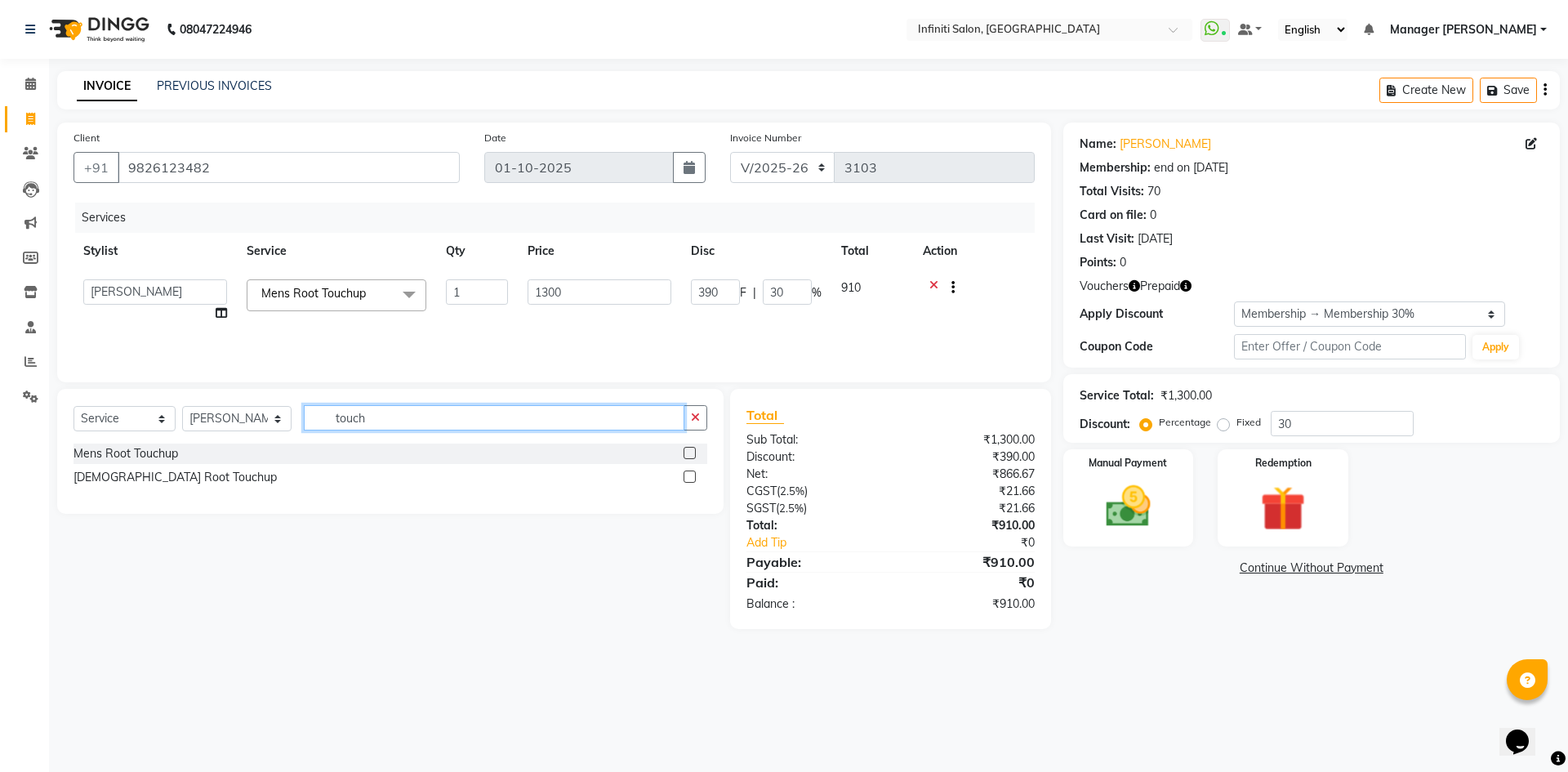
click at [89, 465] on div "Select Service Product Membership Package Voucher Prepaid Gift Card Select Styl…" at bounding box center [390, 451] width 667 height 125
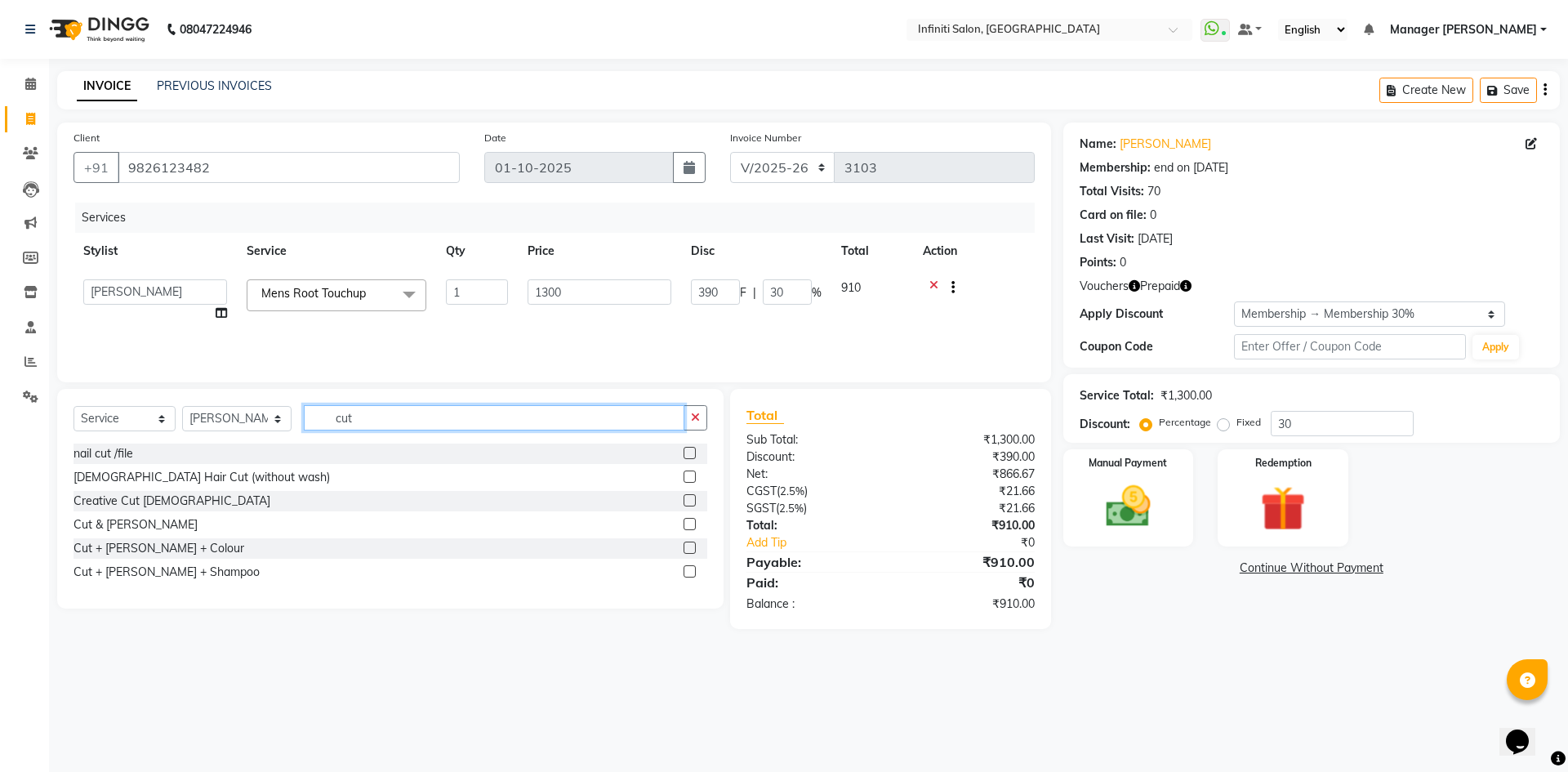
type input "cut"
click at [695, 476] on label at bounding box center [690, 477] width 13 height 13
click at [695, 476] on input "checkbox" at bounding box center [689, 478] width 11 height 11
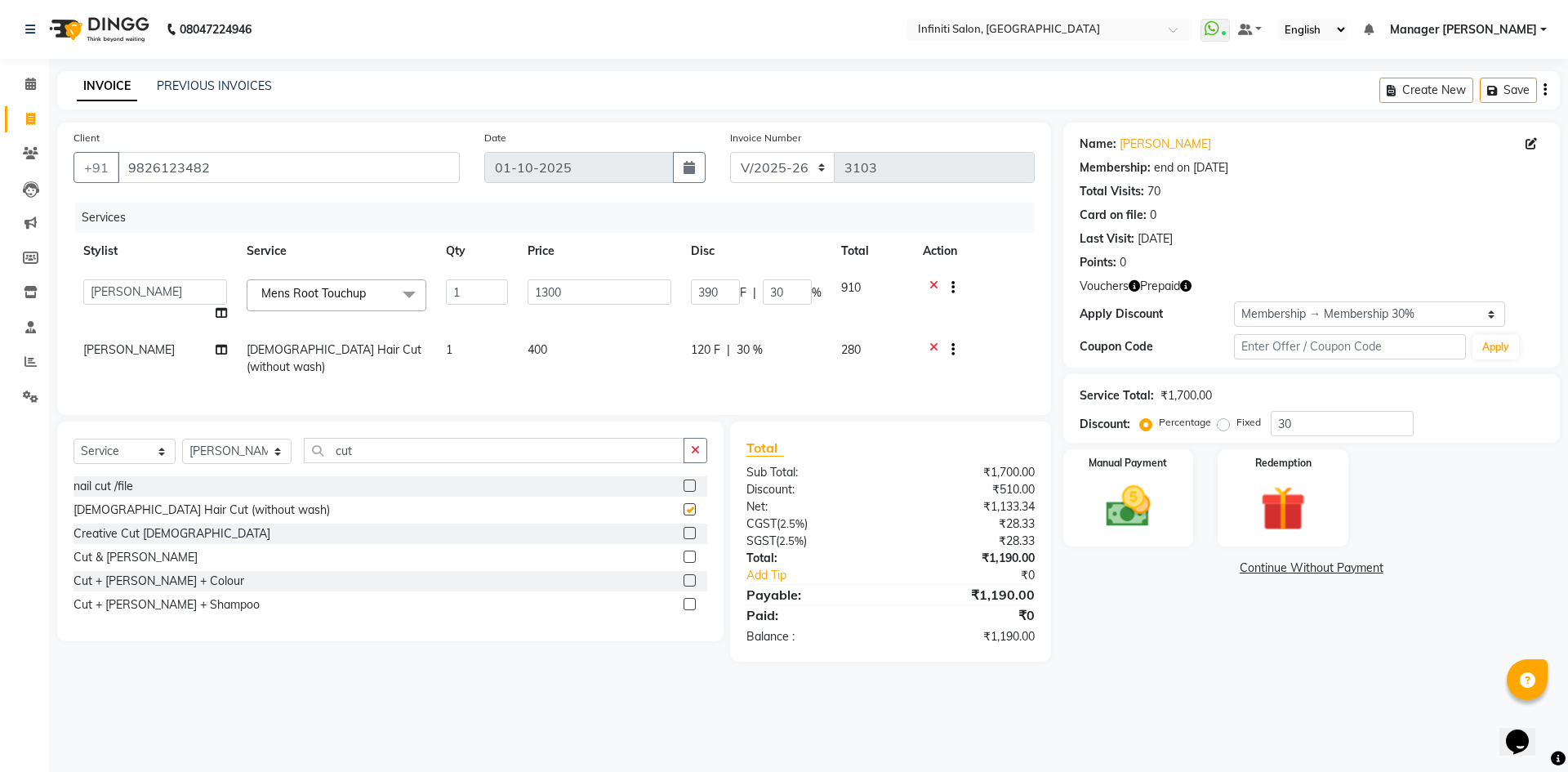
checkbox input "false"
click at [221, 452] on select "Select Stylist [PERSON_NAME] Ahor Armaan [PERSON_NAME] [PERSON_NAME] SN Manager…" at bounding box center [237, 451] width 109 height 25
select select "43592"
click at [182, 439] on select "Select Stylist [PERSON_NAME] Ahor Armaan [PERSON_NAME] [PERSON_NAME] SN Manager…" at bounding box center [237, 451] width 109 height 25
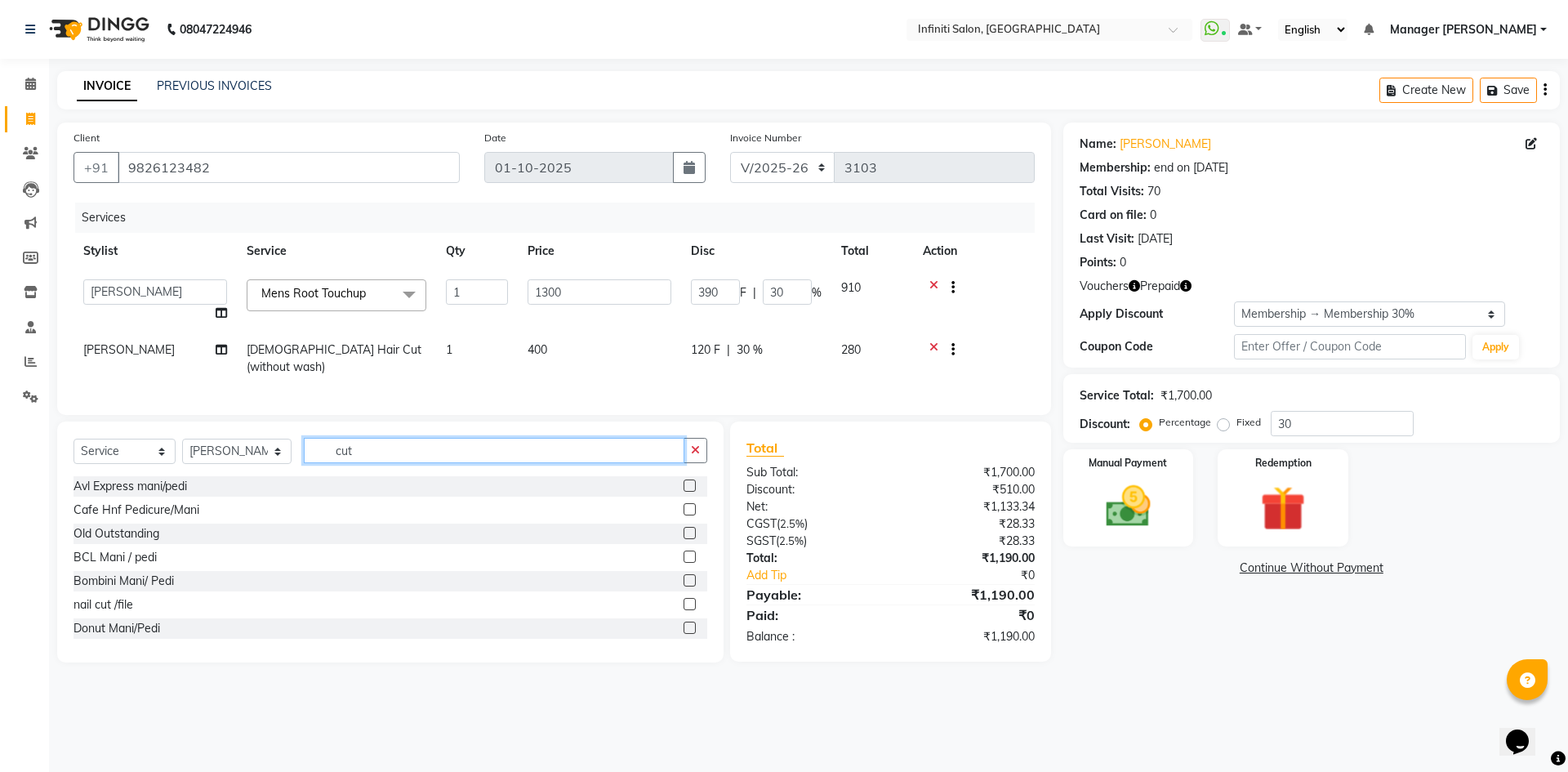
drag, startPoint x: 359, startPoint y: 453, endPoint x: 275, endPoint y: 464, distance: 84.7
click at [278, 467] on div "Select Service Product Membership Package Voucher Prepaid Gift Card Select Styl…" at bounding box center [390, 457] width 634 height 39
type input "nose"
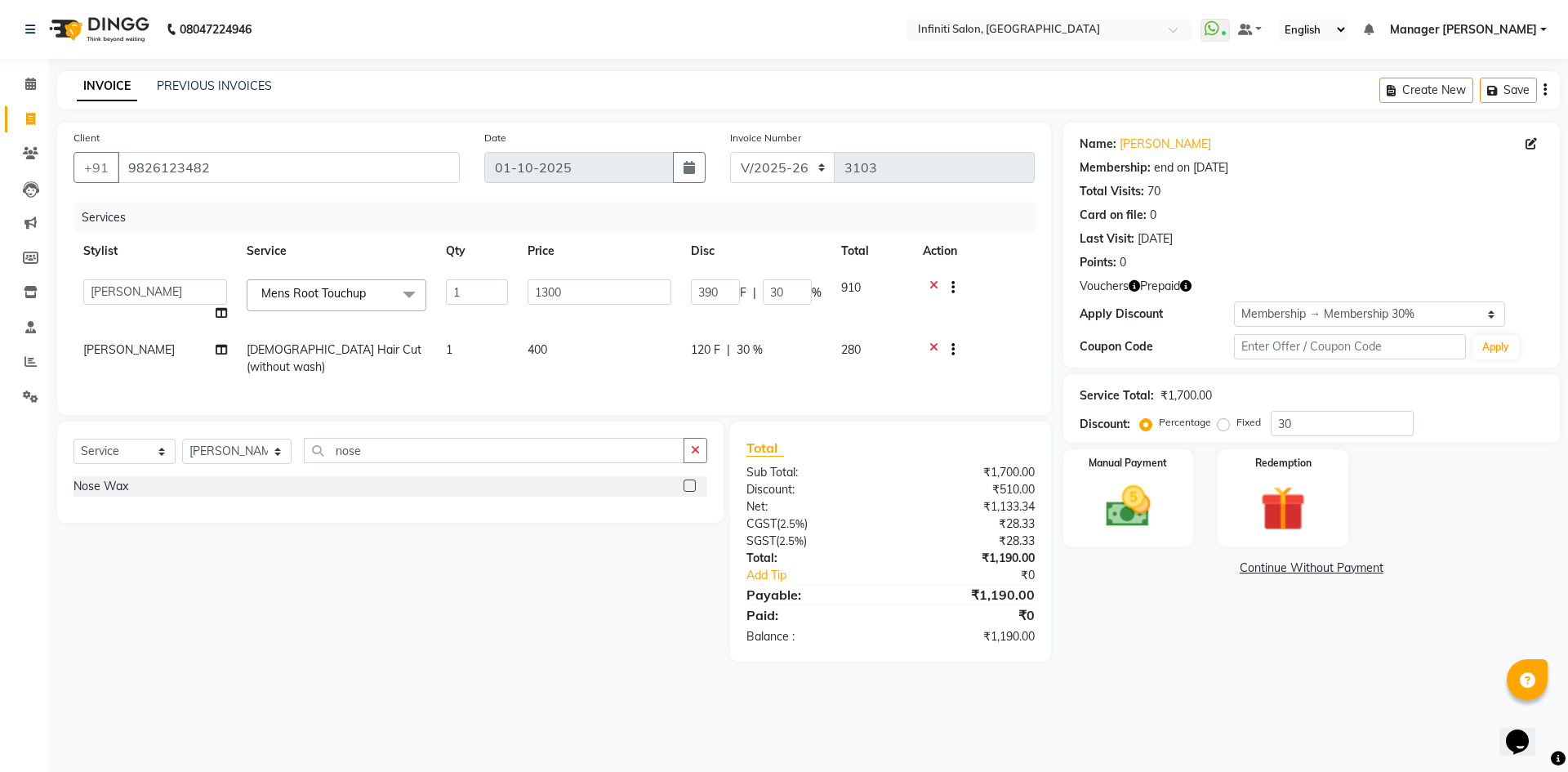
click at [691, 480] on label at bounding box center [690, 486] width 13 height 13
click at [691, 481] on input "checkbox" at bounding box center [689, 487] width 11 height 11
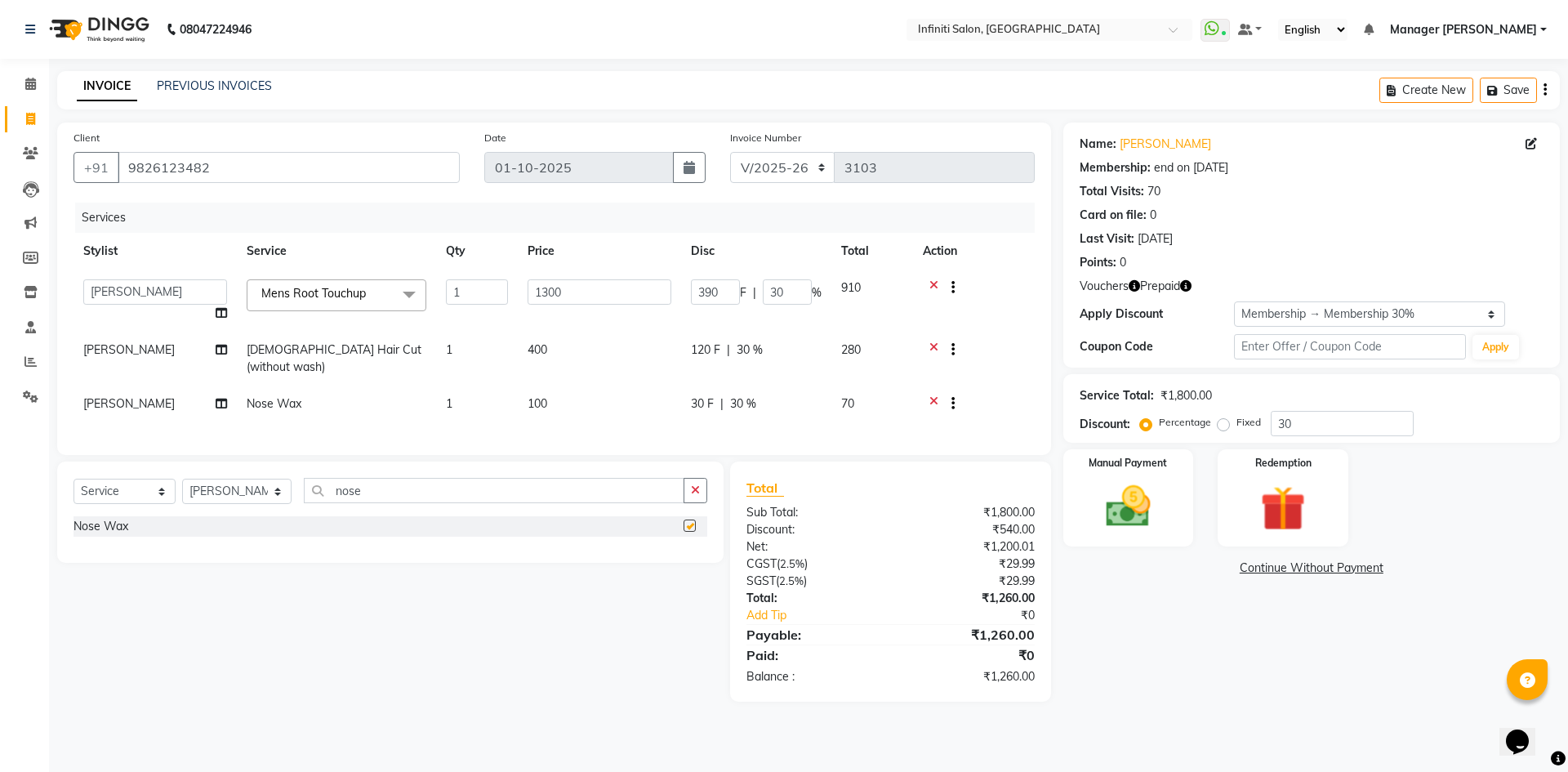
checkbox input "false"
click at [1277, 512] on img at bounding box center [1283, 508] width 76 height 58
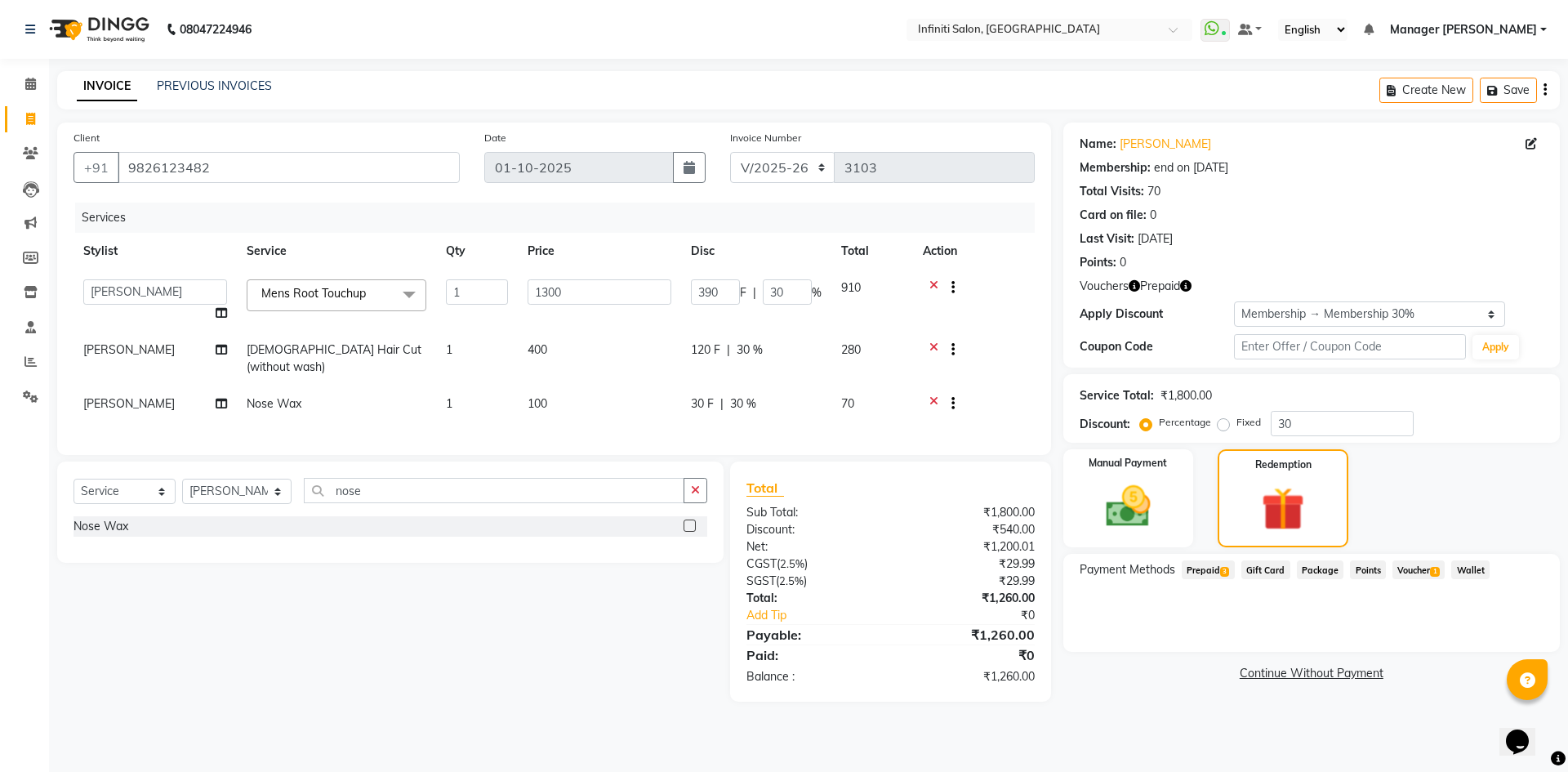
click at [1214, 567] on span "Prepaid 3" at bounding box center [1209, 569] width 53 height 19
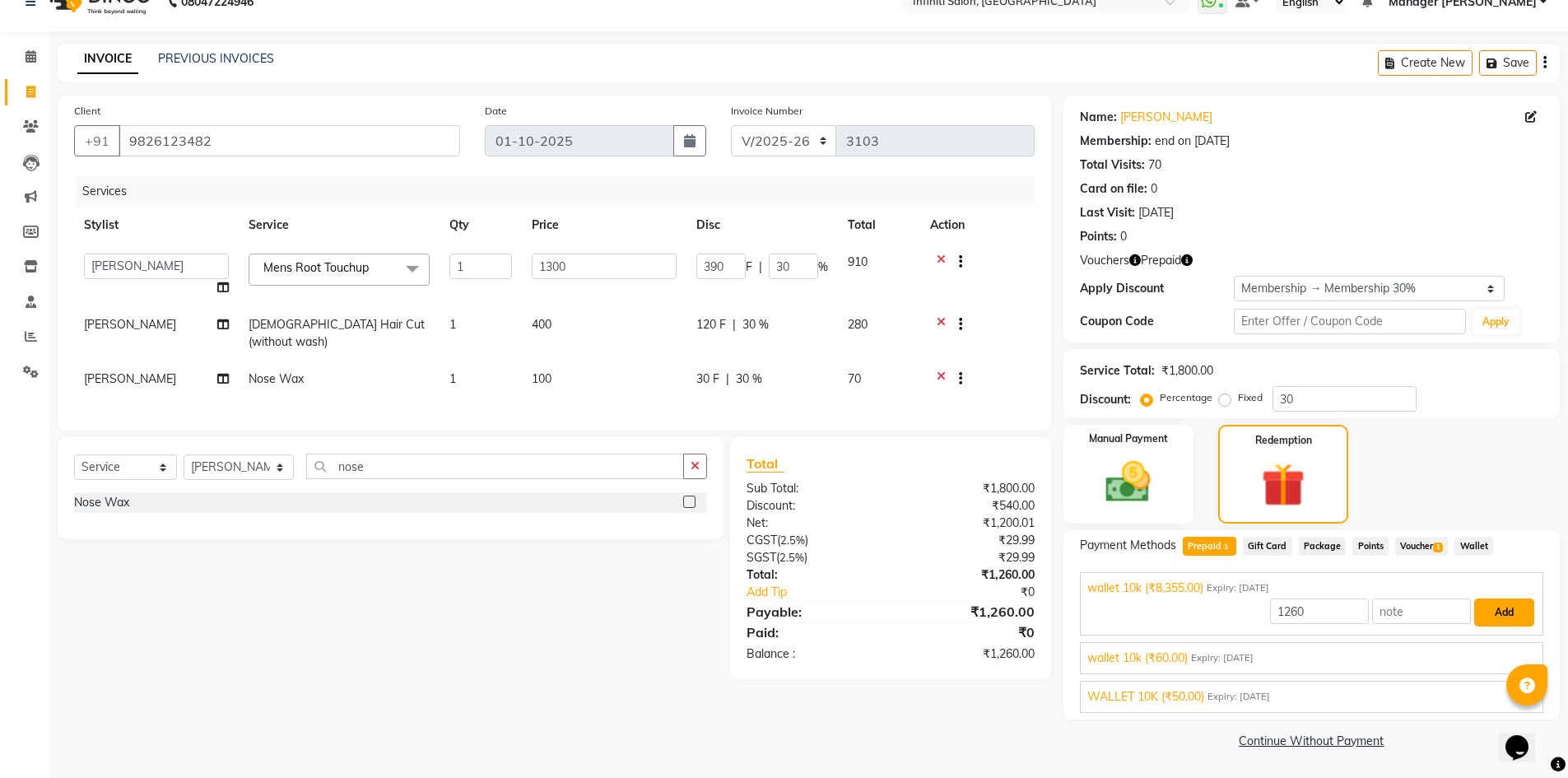
click at [1486, 621] on button "Add" at bounding box center [1504, 611] width 60 height 28
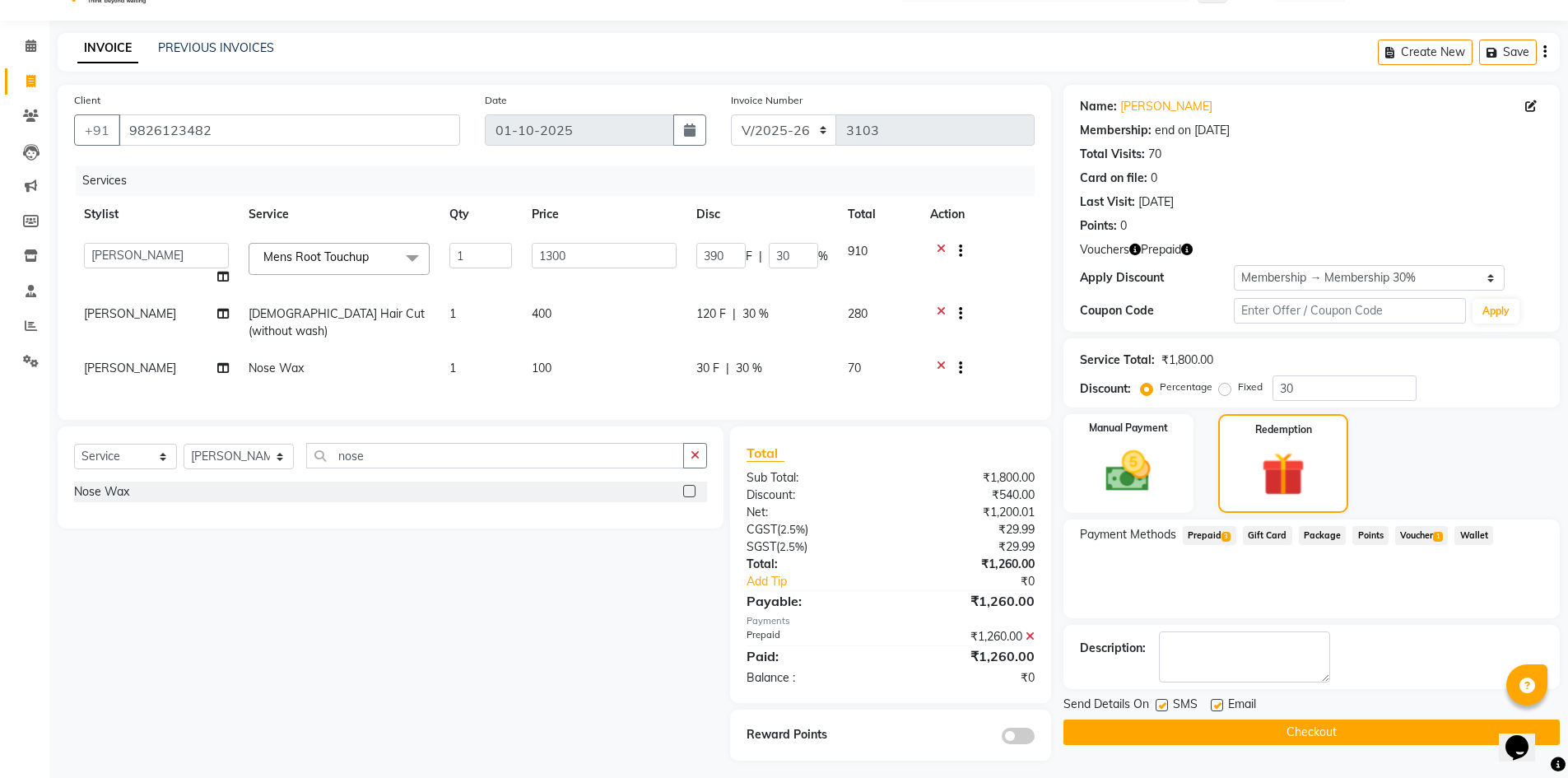
scroll to position [45, 0]
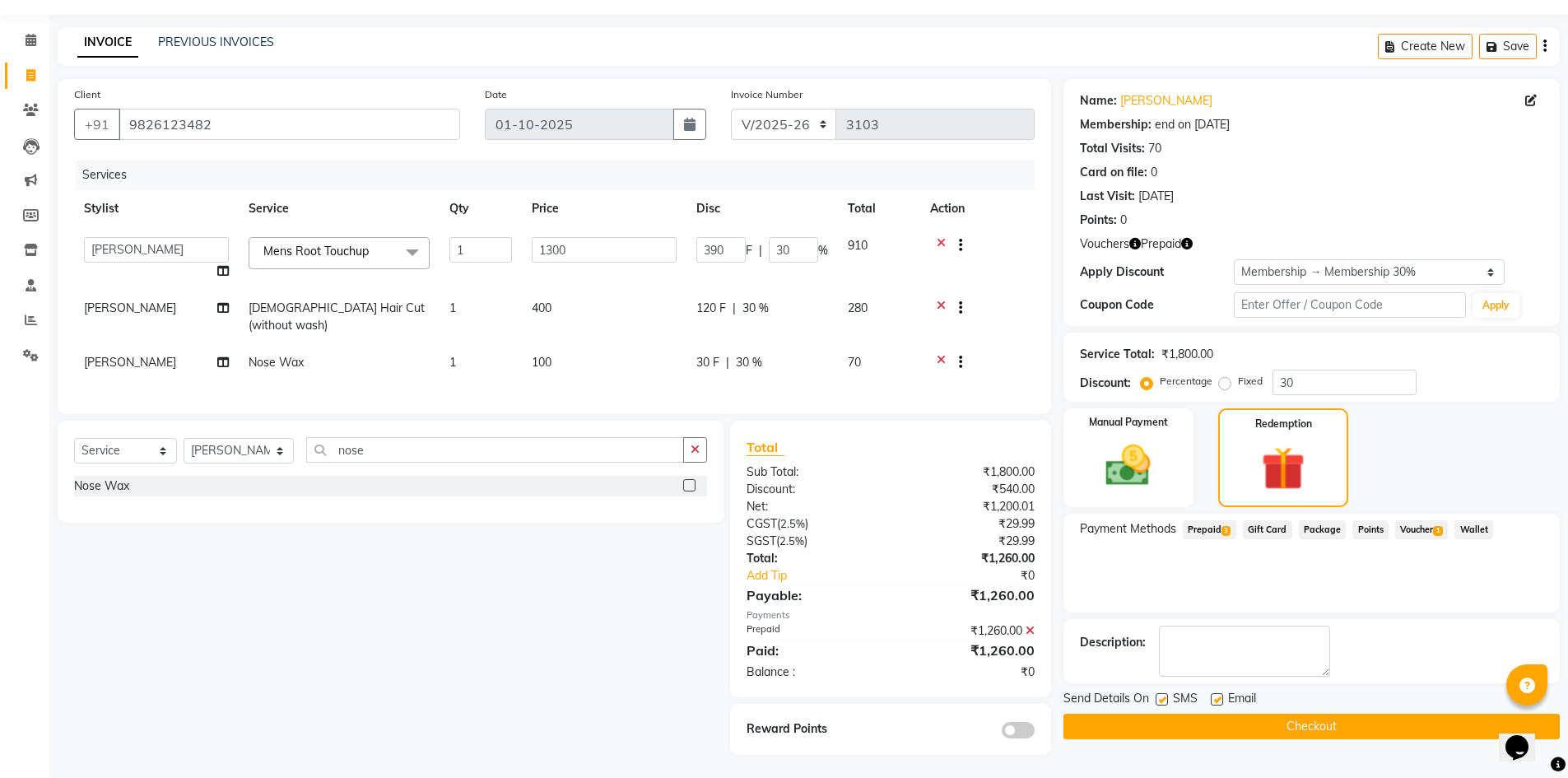
click at [1372, 730] on button "Checkout" at bounding box center [1310, 726] width 496 height 25
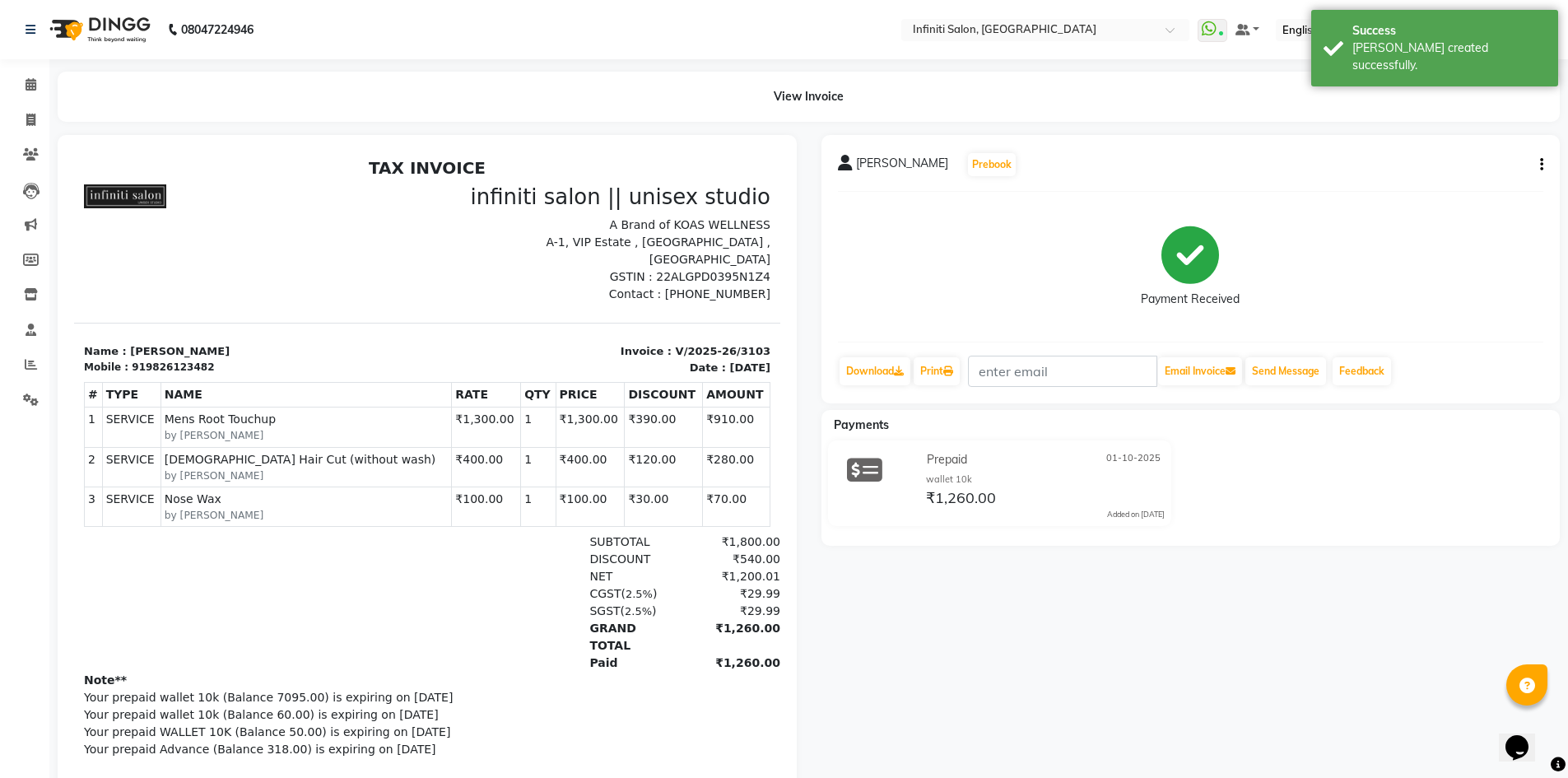
click at [63, 28] on img at bounding box center [98, 29] width 113 height 46
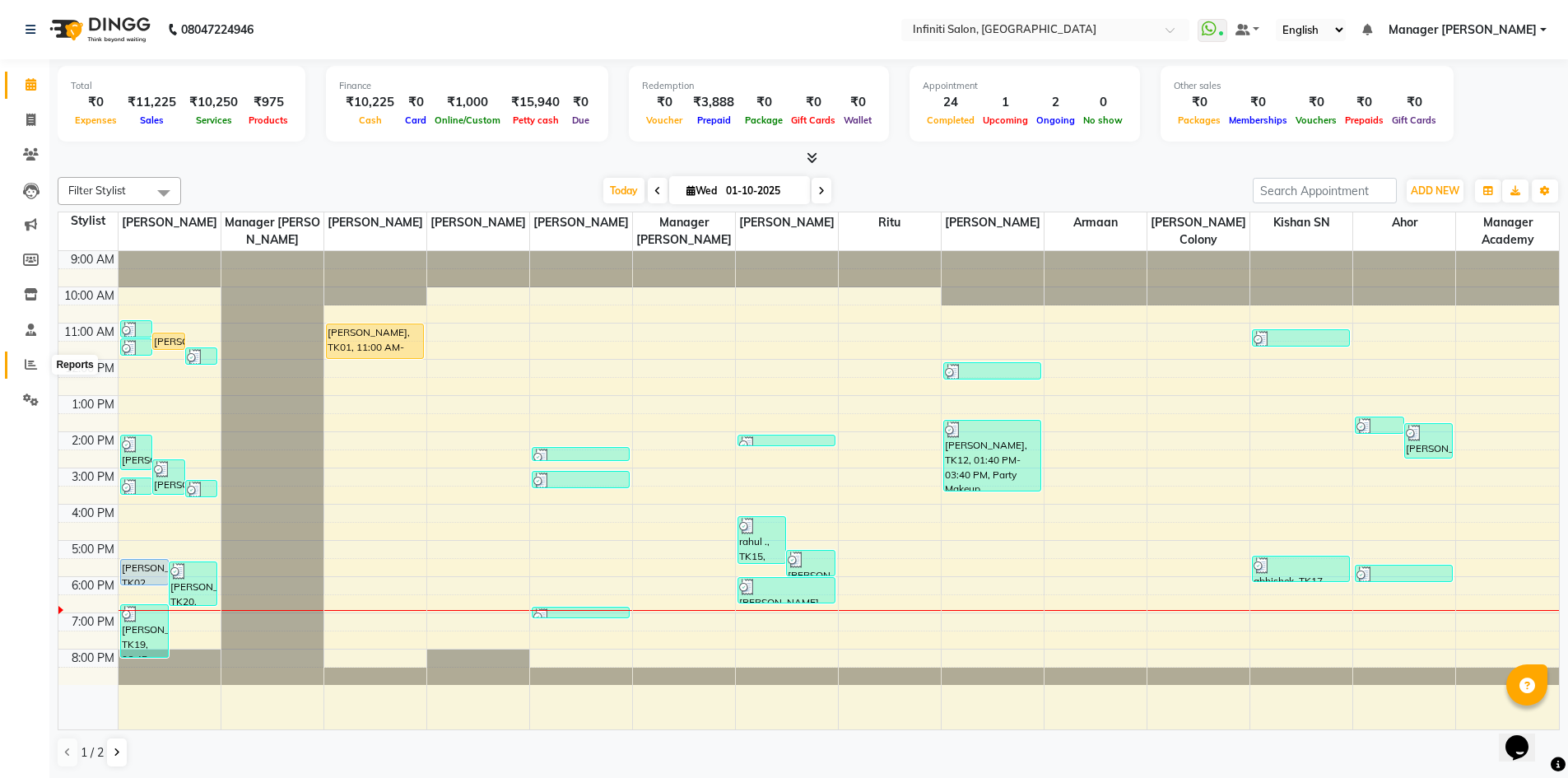
click at [29, 360] on icon at bounding box center [31, 364] width 13 height 13
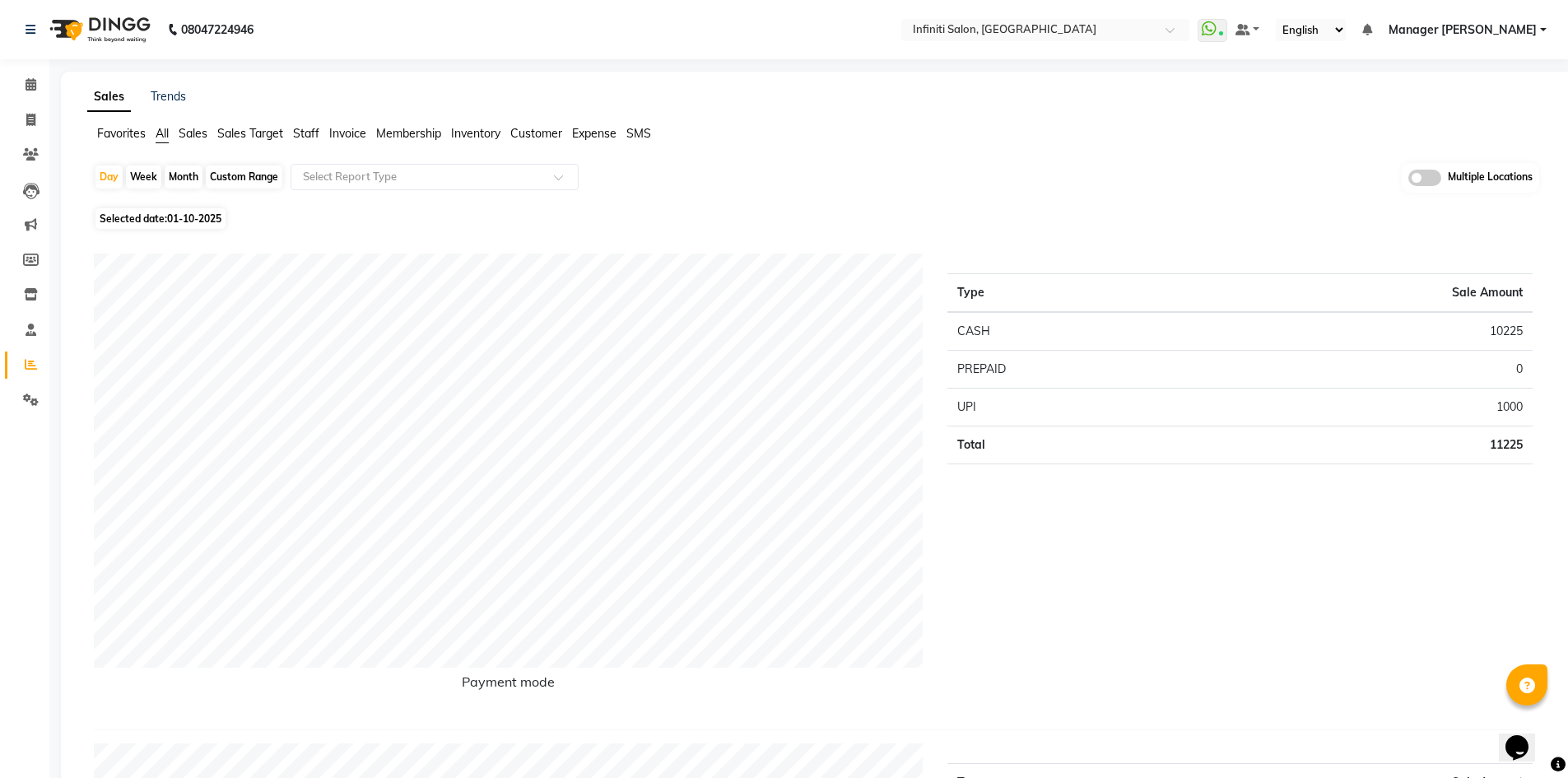
click at [299, 132] on span "Staff" at bounding box center [306, 133] width 26 height 15
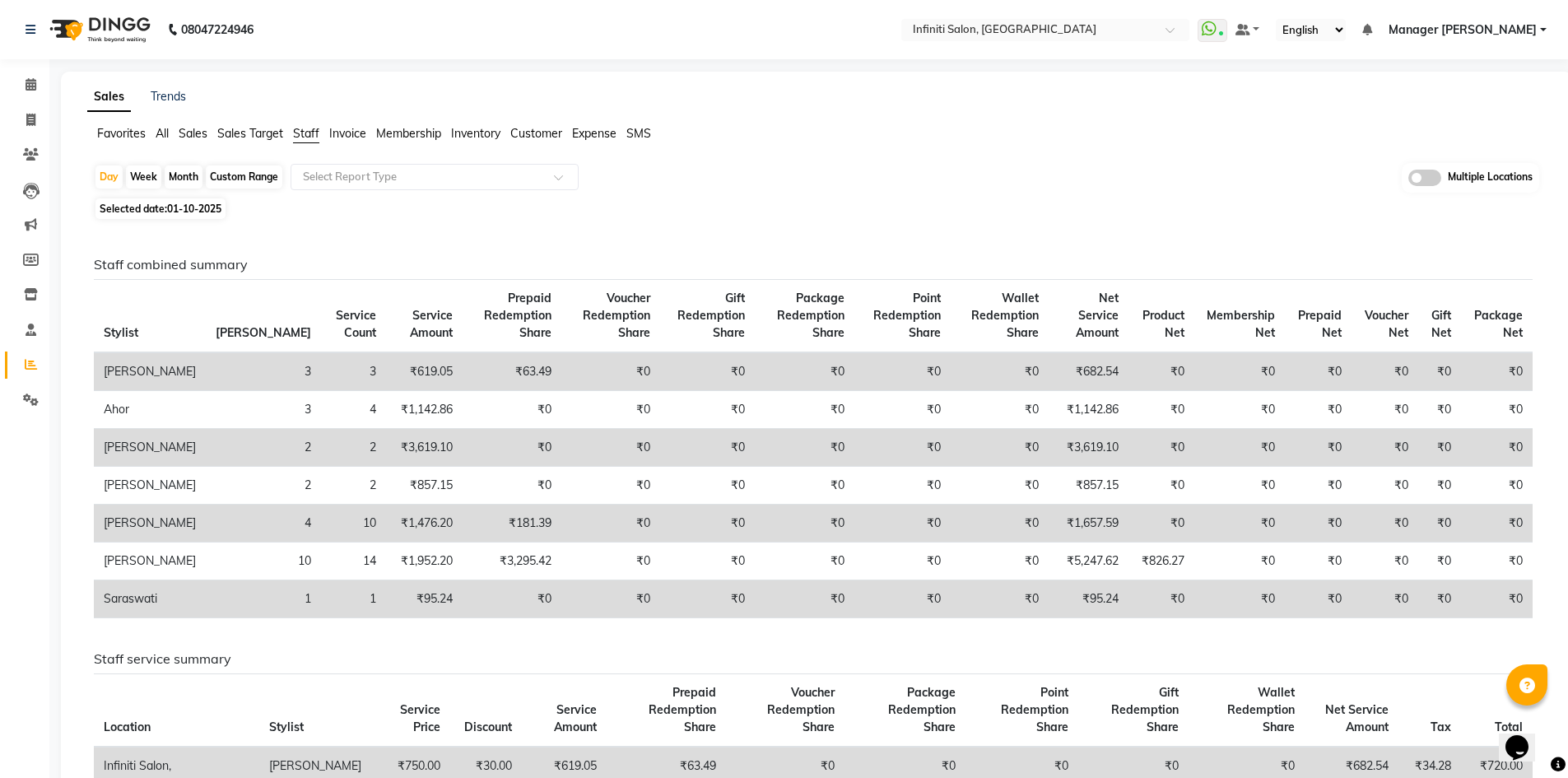
click at [64, 25] on img at bounding box center [98, 29] width 113 height 46
